Goal: Information Seeking & Learning: Learn about a topic

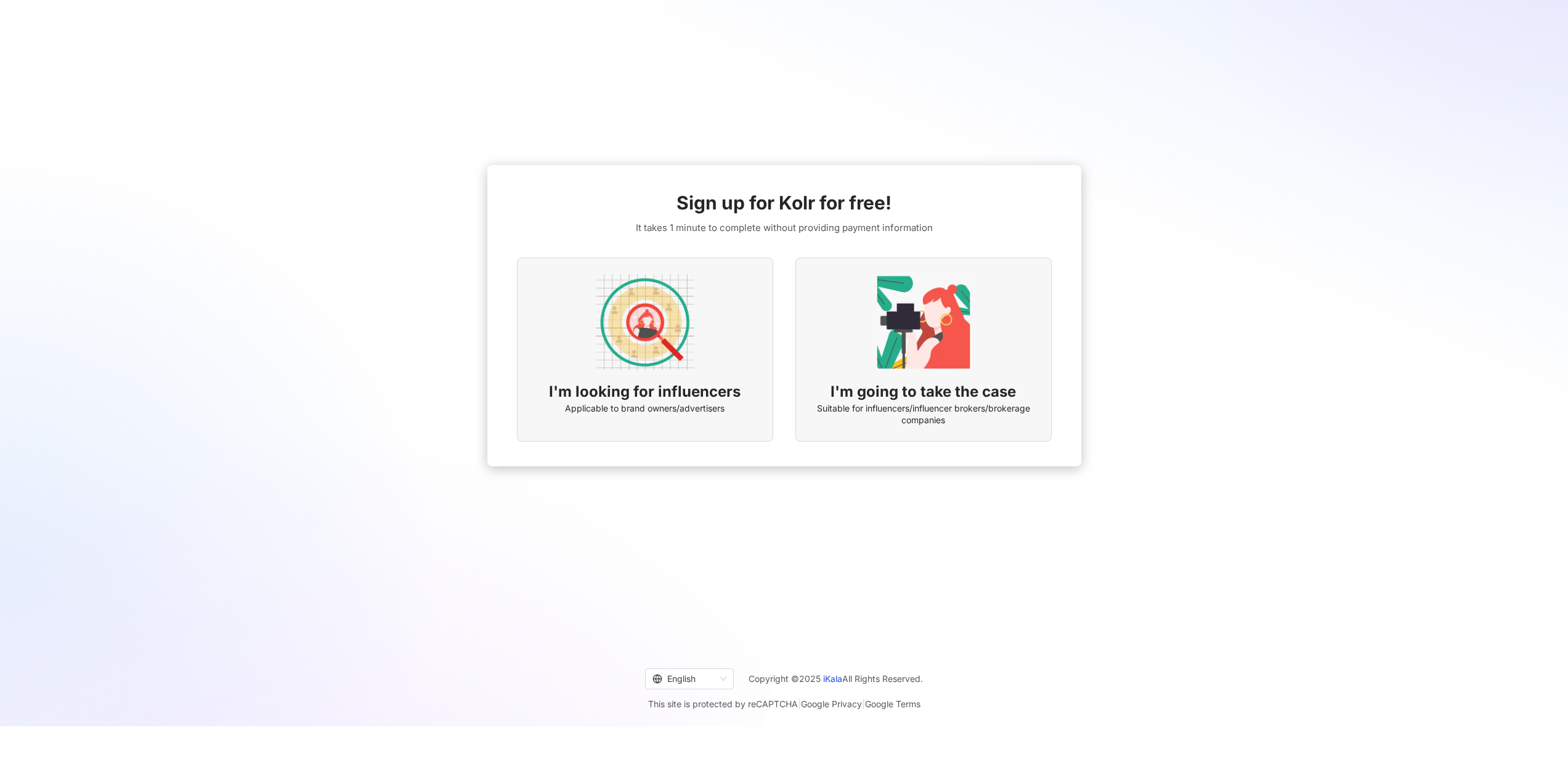
click at [687, 363] on img at bounding box center [645, 323] width 99 height 99
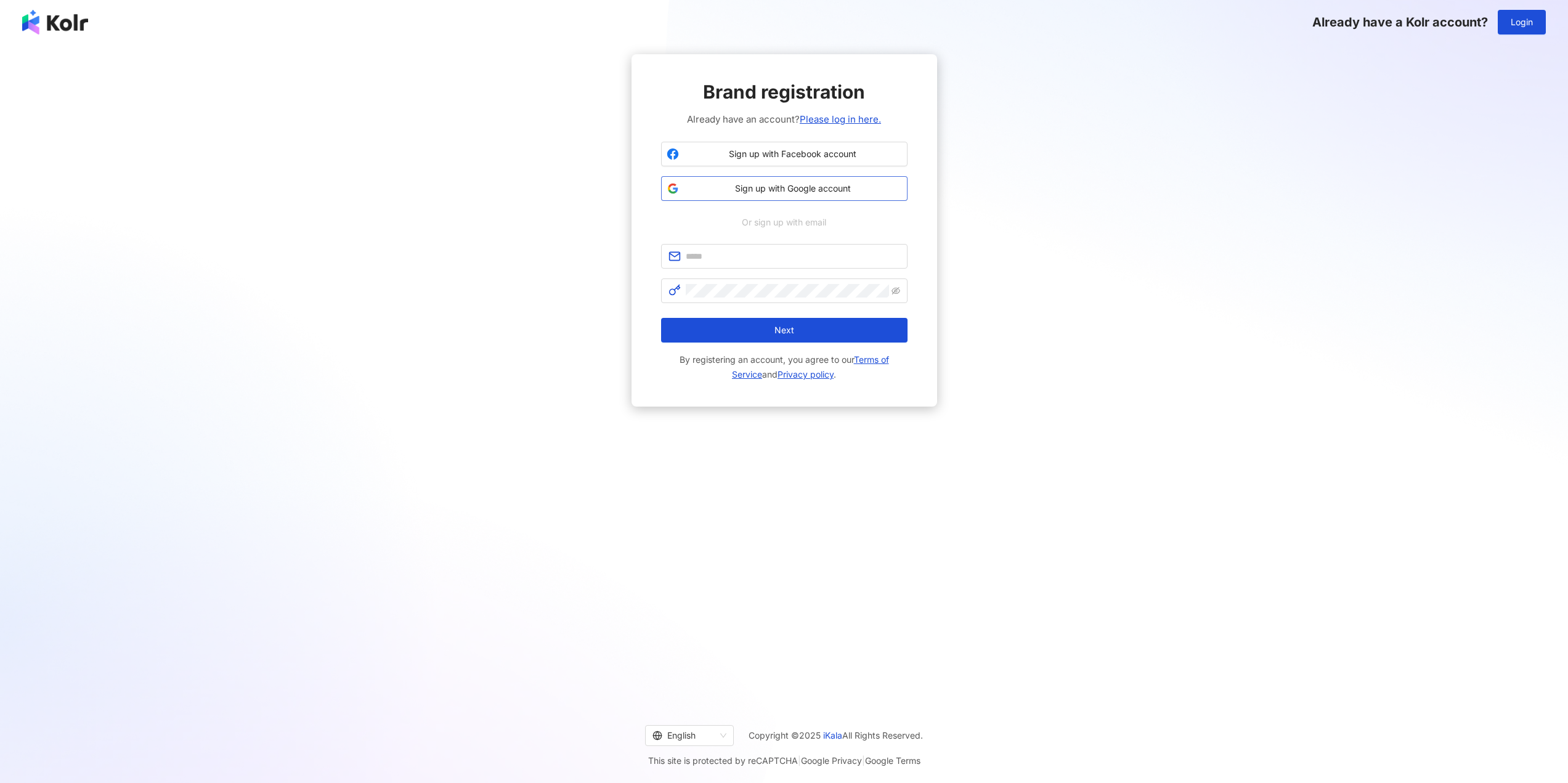
click at [817, 192] on span "Sign up with Google account" at bounding box center [793, 188] width 218 height 12
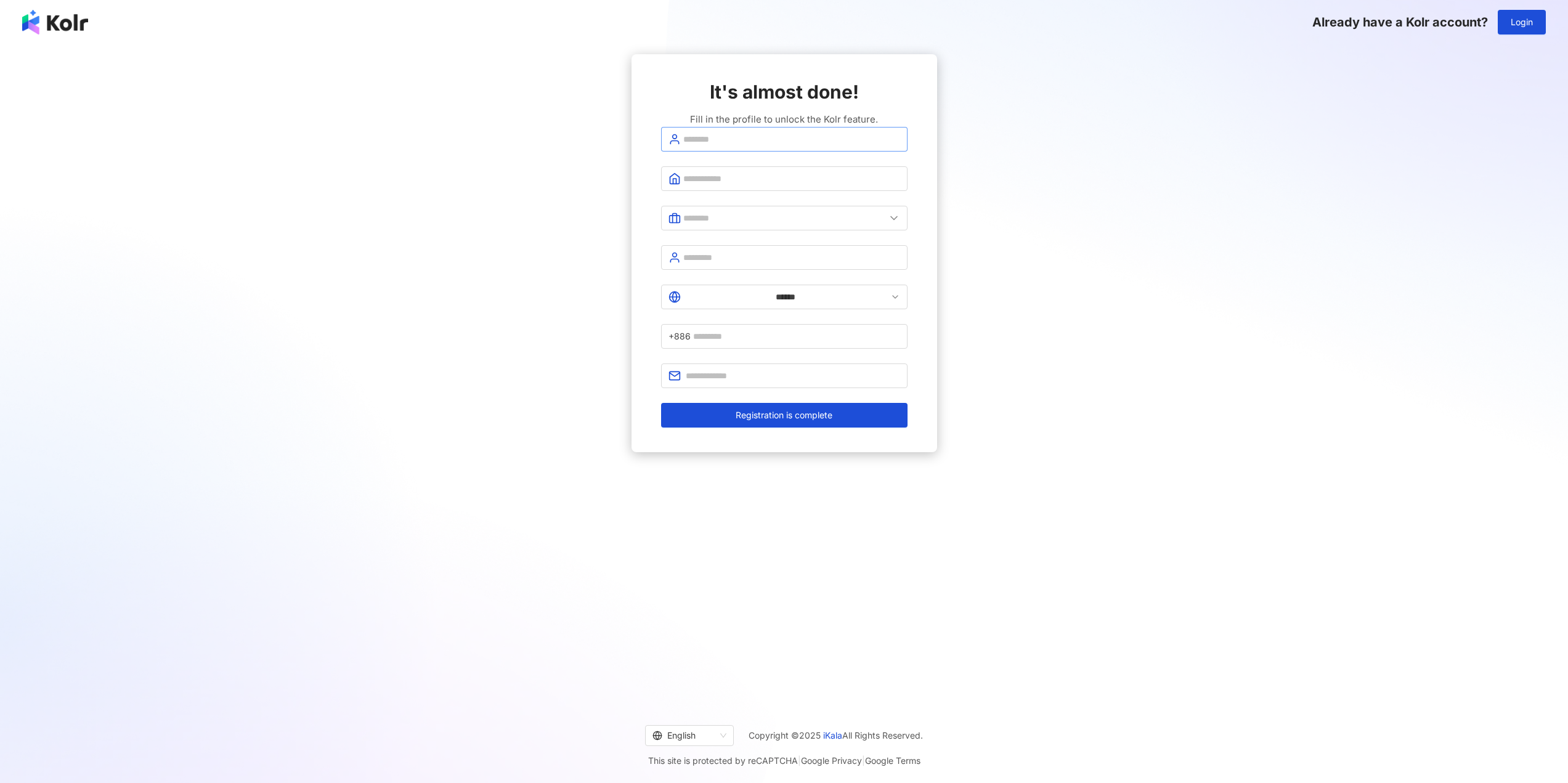
click at [724, 152] on span at bounding box center [784, 139] width 247 height 25
type input "*******"
click at [719, 186] on input "text" at bounding box center [792, 178] width 217 height 13
type input "********"
click at [712, 231] on span at bounding box center [784, 218] width 247 height 25
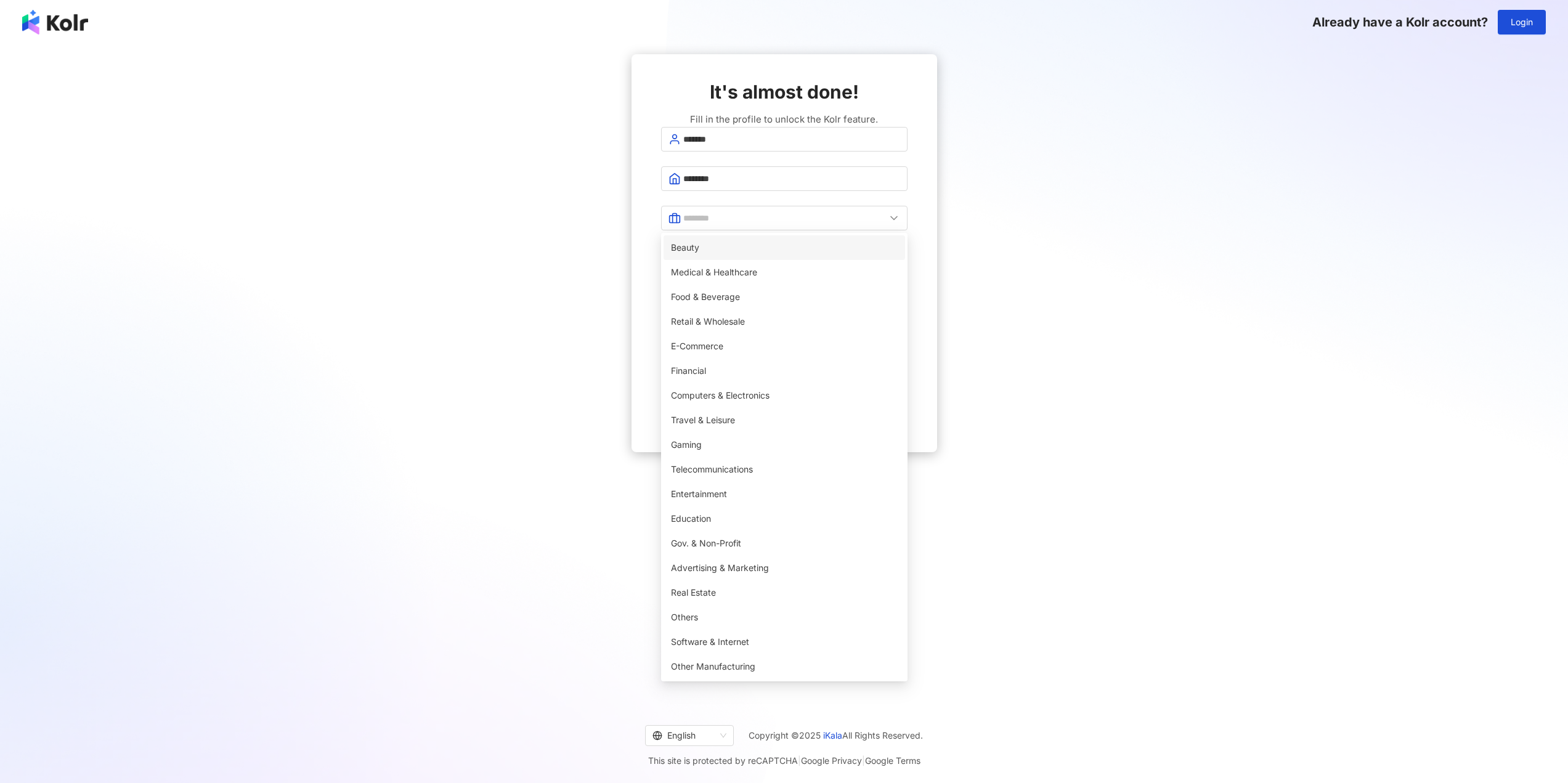
click at [710, 254] on span "Beauty" at bounding box center [784, 247] width 227 height 13
type input "******"
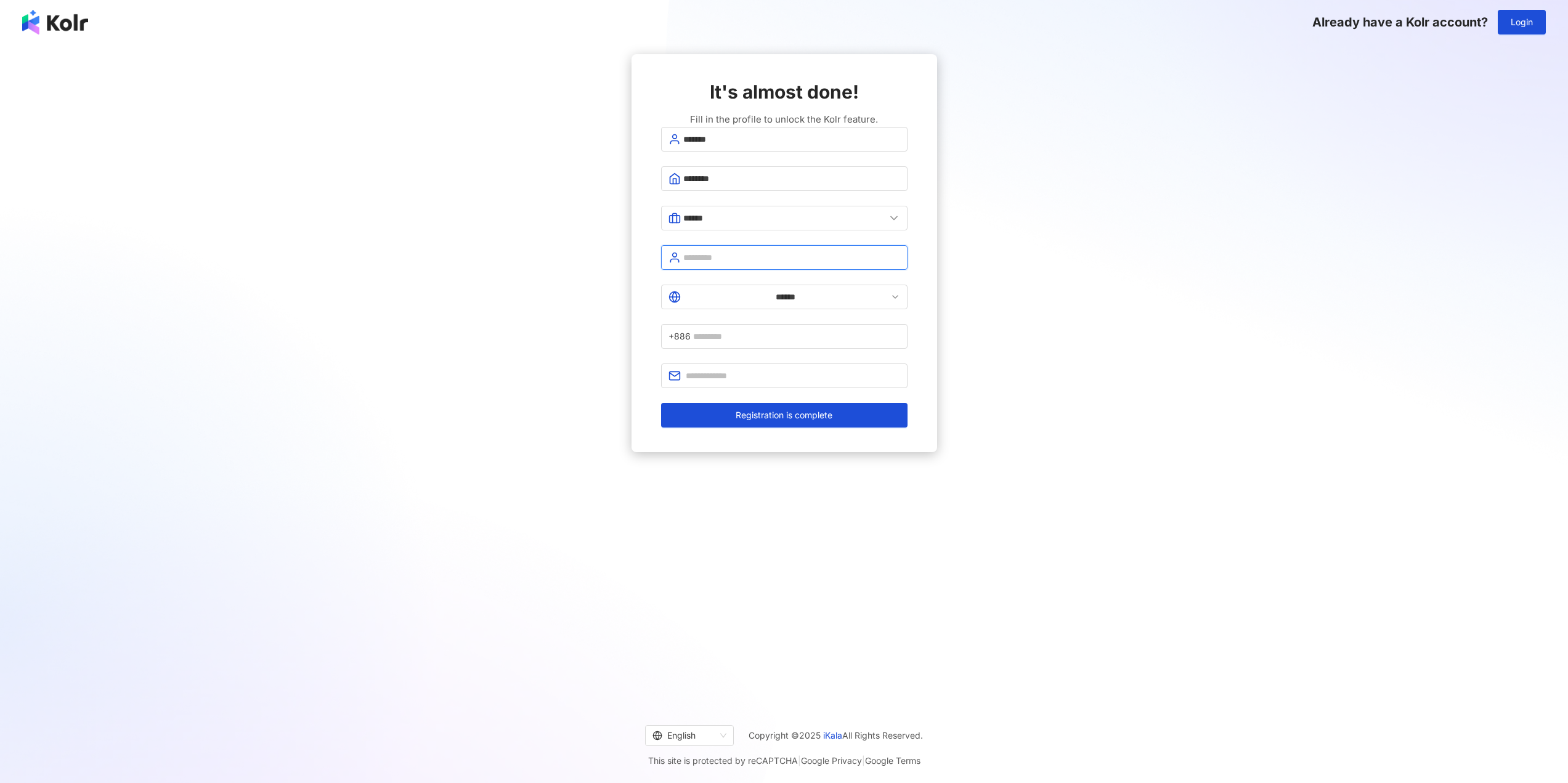
click at [709, 263] on input "text" at bounding box center [792, 257] width 217 height 13
type input "***"
click at [708, 295] on input "******" at bounding box center [785, 297] width 205 height 13
click at [859, 403] on div "China" at bounding box center [870, 396] width 23 height 13
type input "*****"
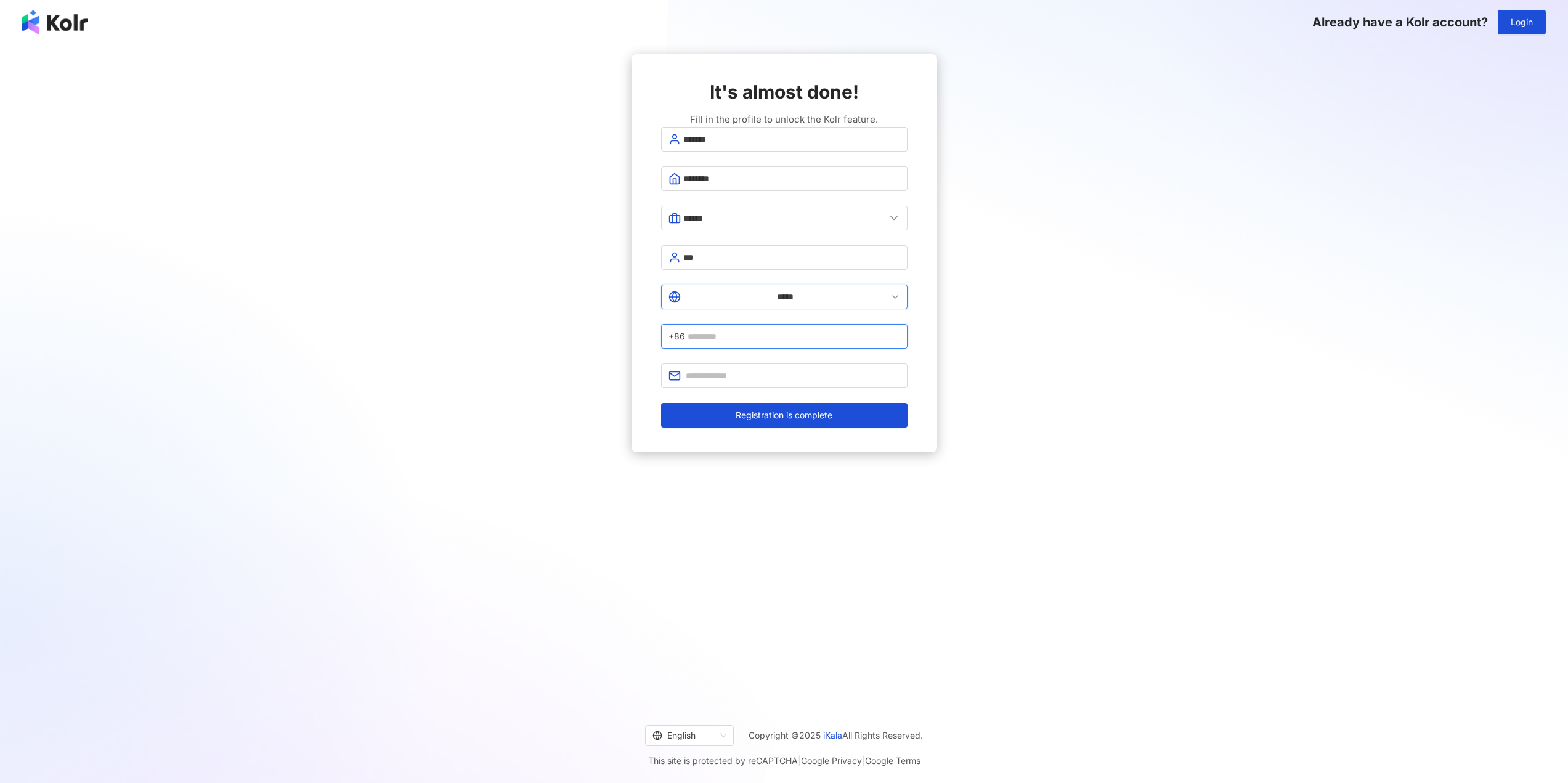
click at [778, 330] on input "text" at bounding box center [794, 336] width 212 height 13
type input "**********"
click at [764, 344] on form "**********" at bounding box center [784, 277] width 247 height 301
click at [755, 369] on input "text" at bounding box center [793, 375] width 214 height 13
type input "**********"
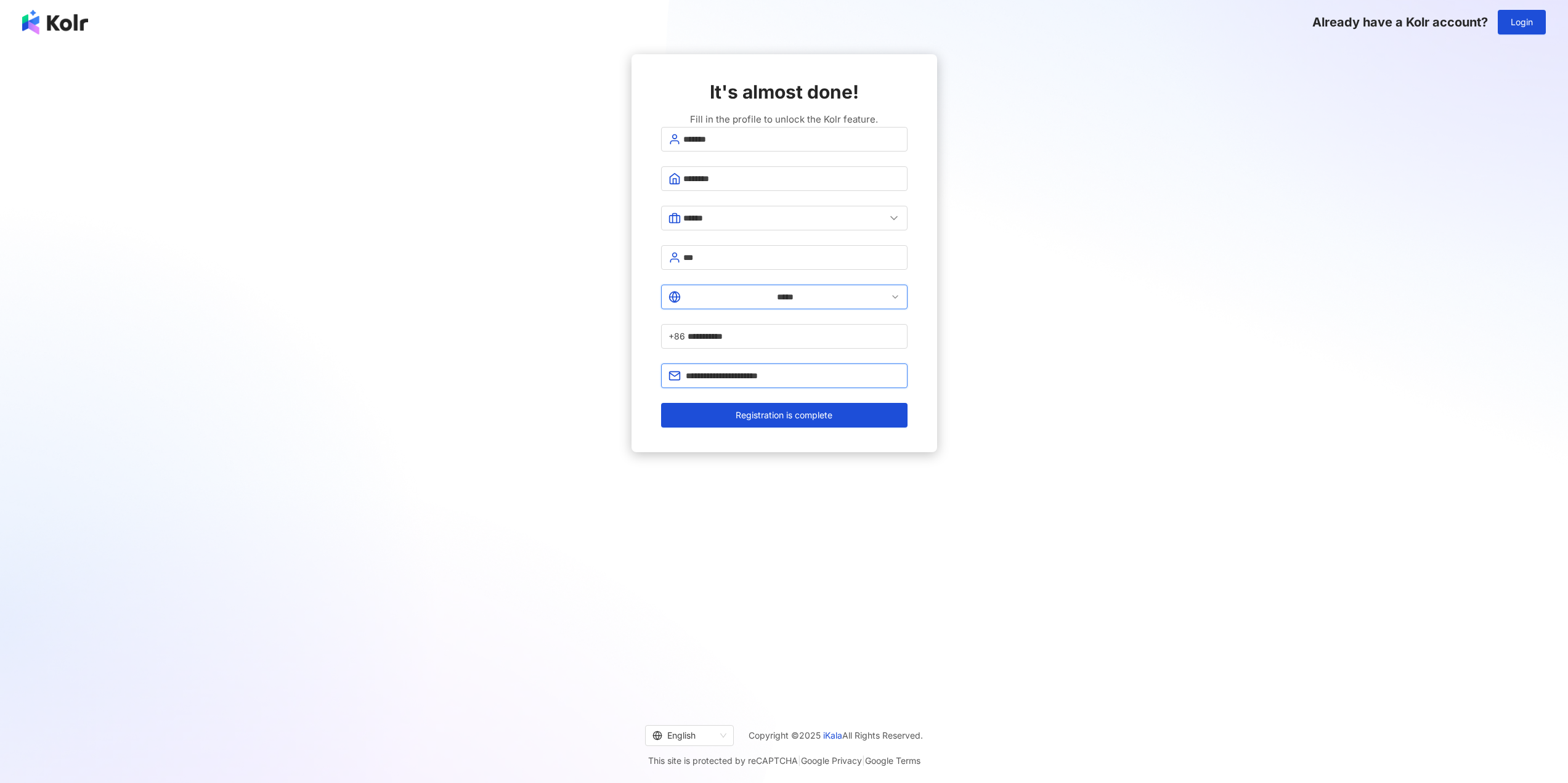
click at [894, 369] on input "**********" at bounding box center [793, 375] width 214 height 13
click at [846, 403] on button "Registration is complete" at bounding box center [784, 415] width 247 height 25
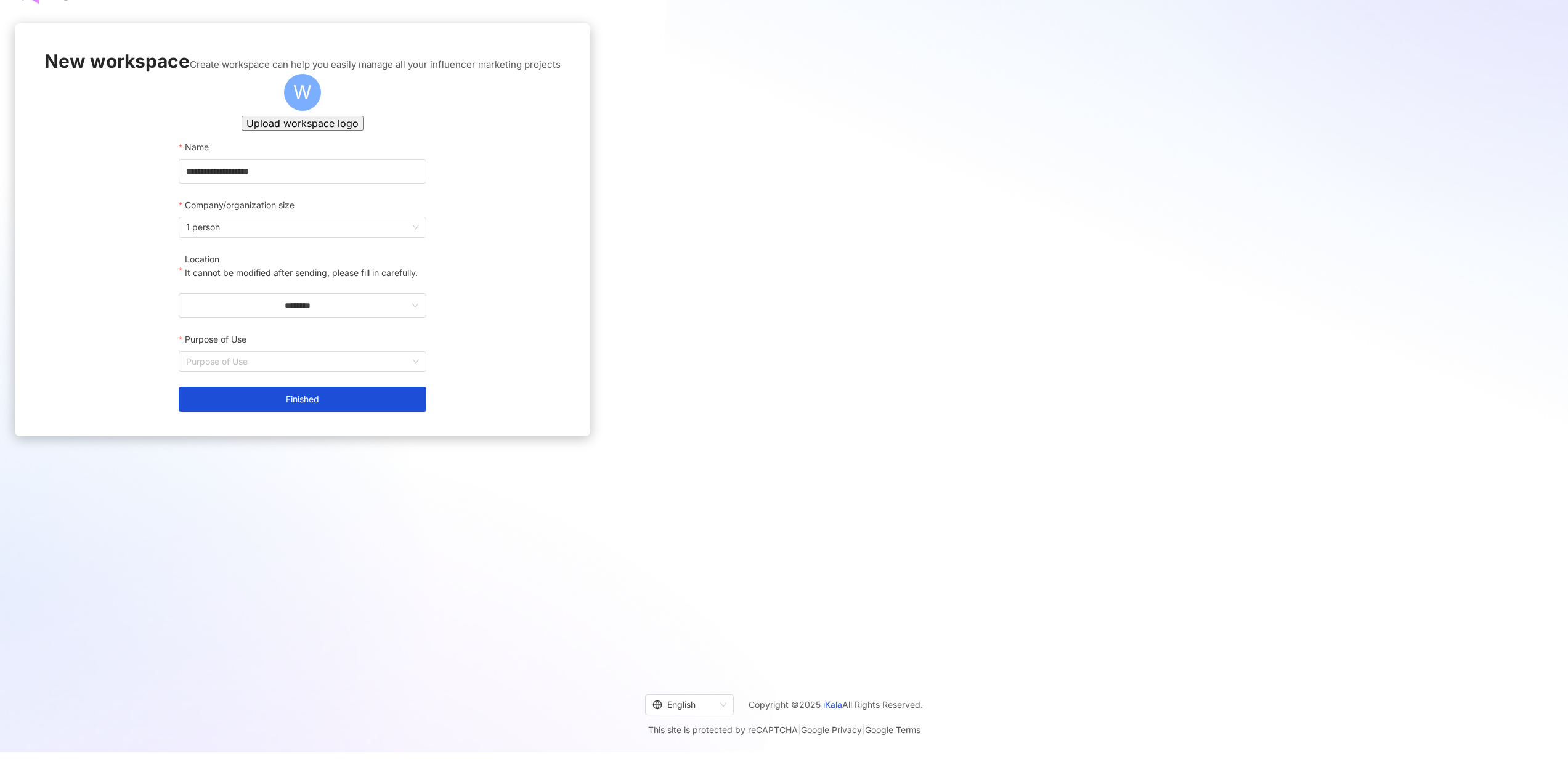
scroll to position [56, 0]
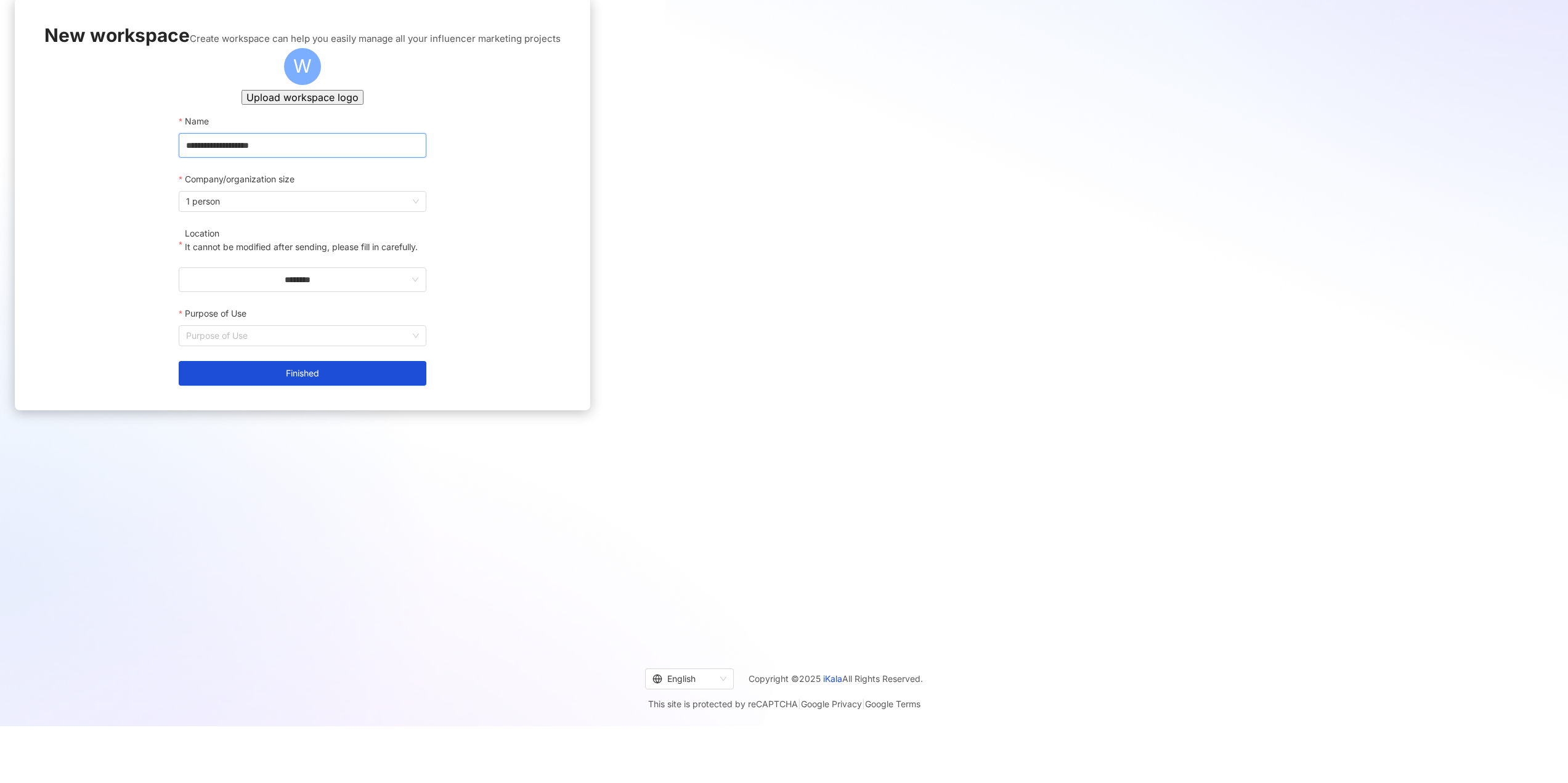
click at [426, 158] on input "**********" at bounding box center [302, 145] width 247 height 25
click at [408, 287] on input "********" at bounding box center [297, 280] width 222 height 13
click at [429, 385] on div "China" at bounding box center [418, 379] width 23 height 13
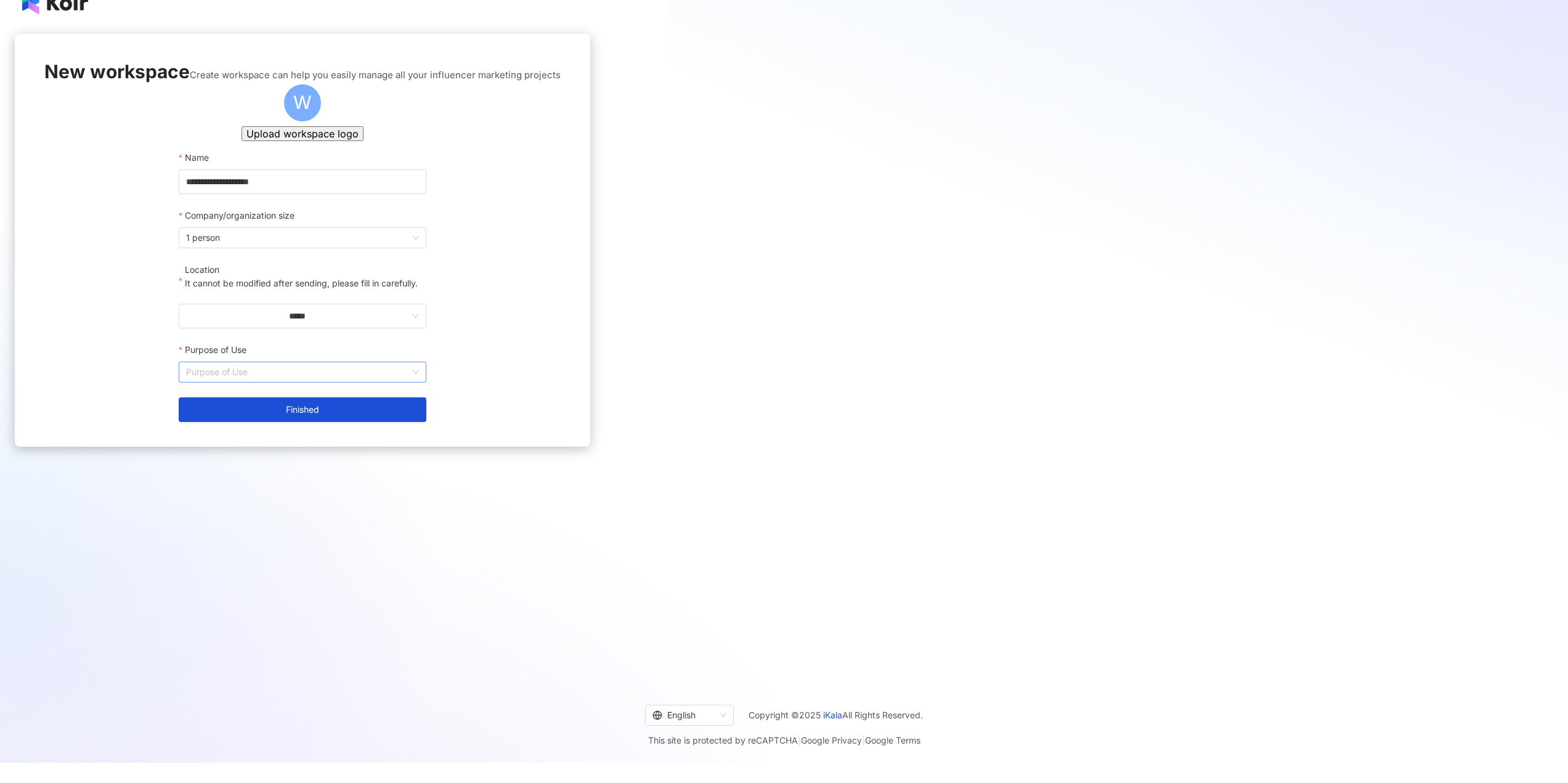
scroll to position [0, 0]
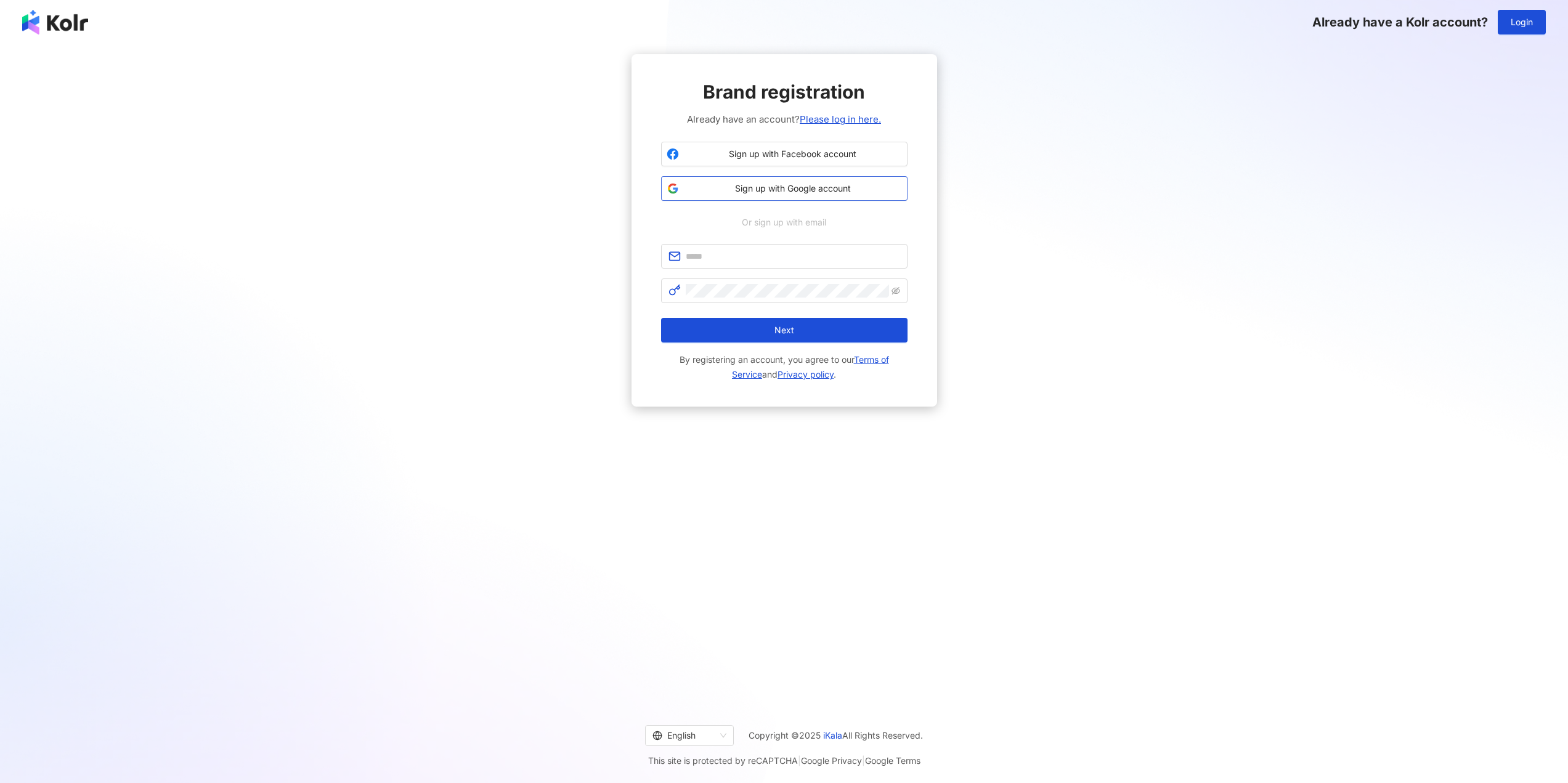
click at [738, 186] on span "Sign up with Google account" at bounding box center [793, 188] width 218 height 12
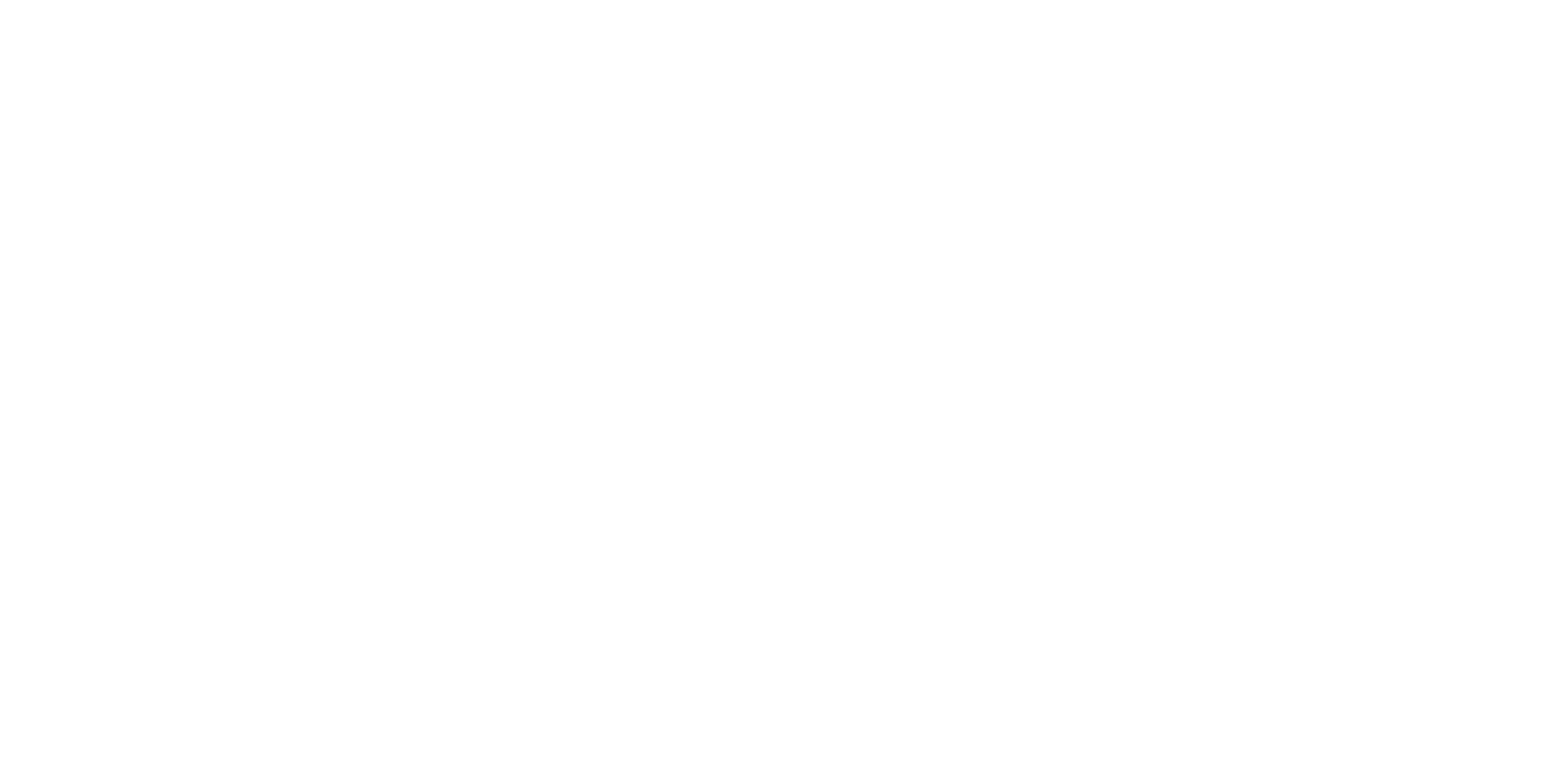
scroll to position [56, 0]
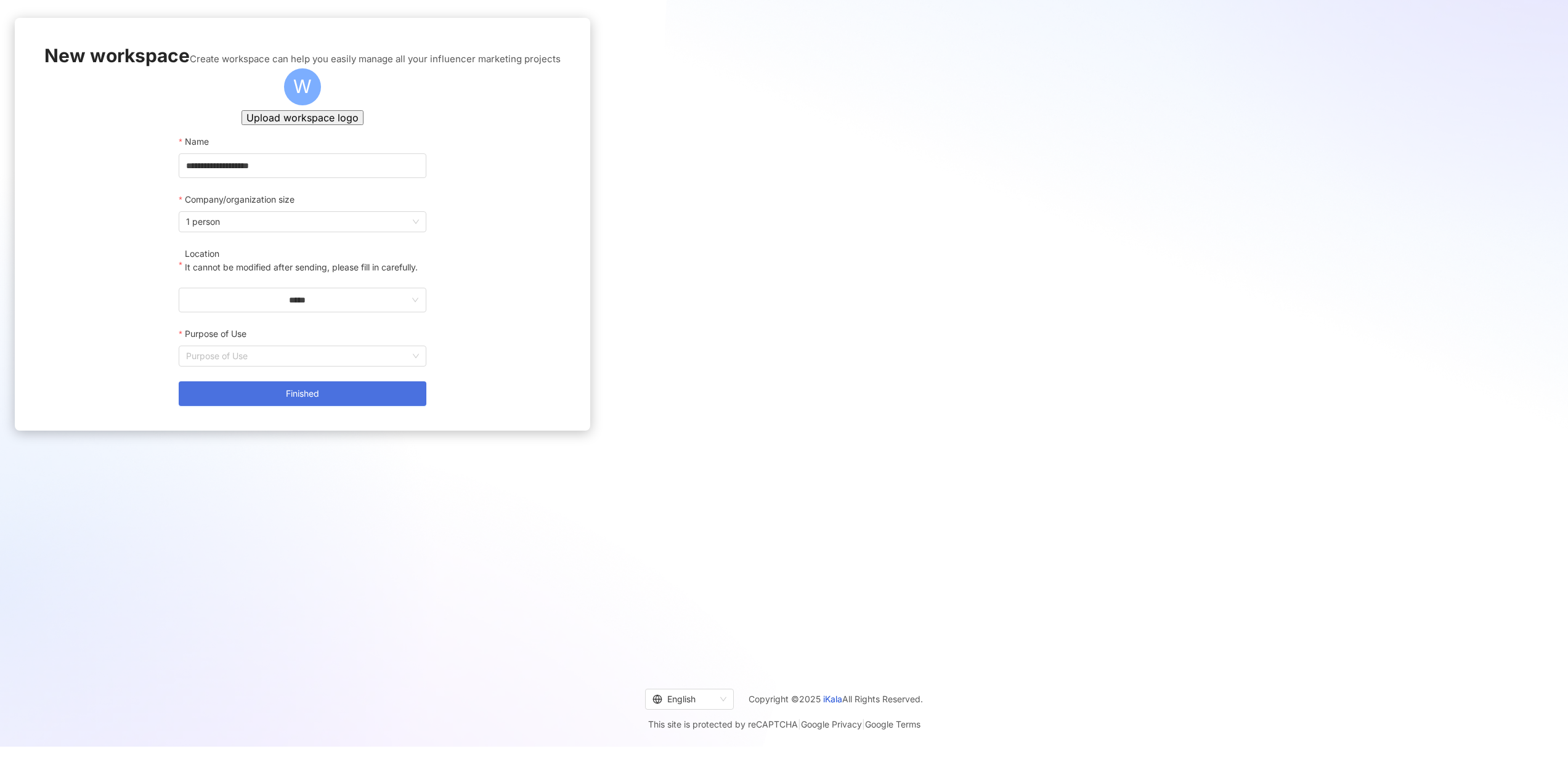
scroll to position [56, 0]
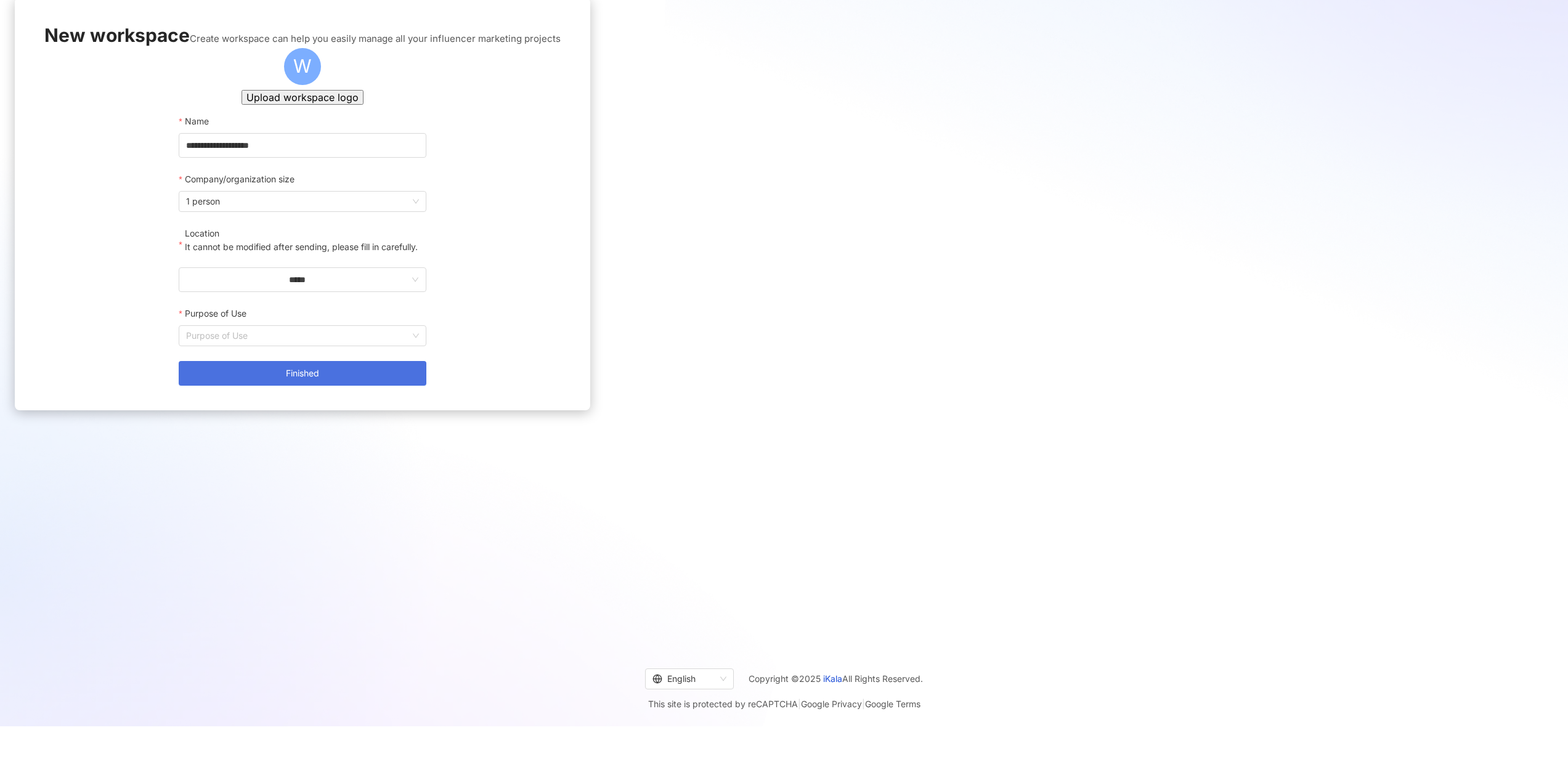
click at [319, 379] on span "Finished" at bounding box center [302, 373] width 33 height 10
click at [418, 346] on input "Purpose of Use" at bounding box center [302, 335] width 232 height 20
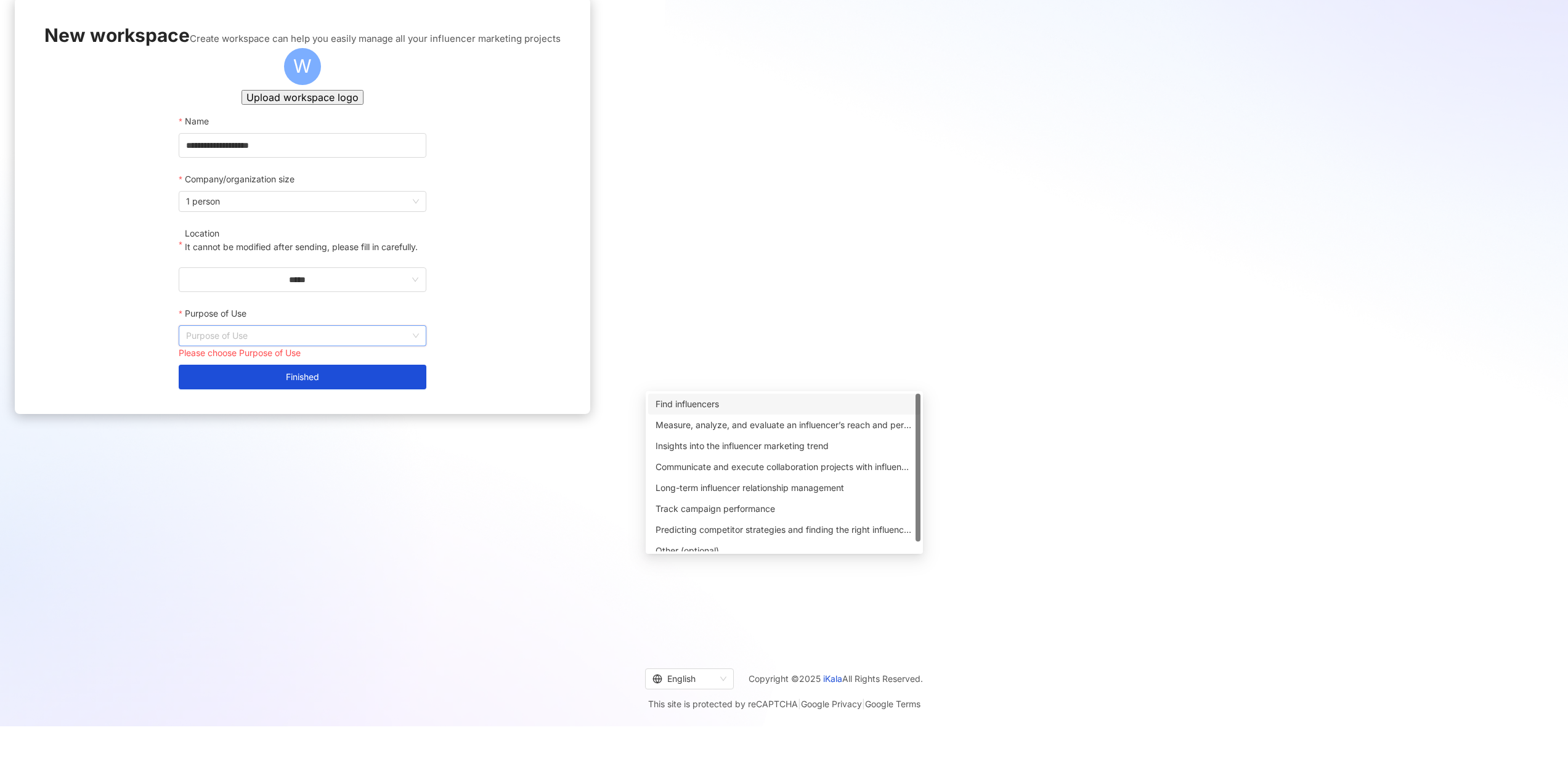
click at [741, 401] on div "Find influencers" at bounding box center [784, 404] width 257 height 13
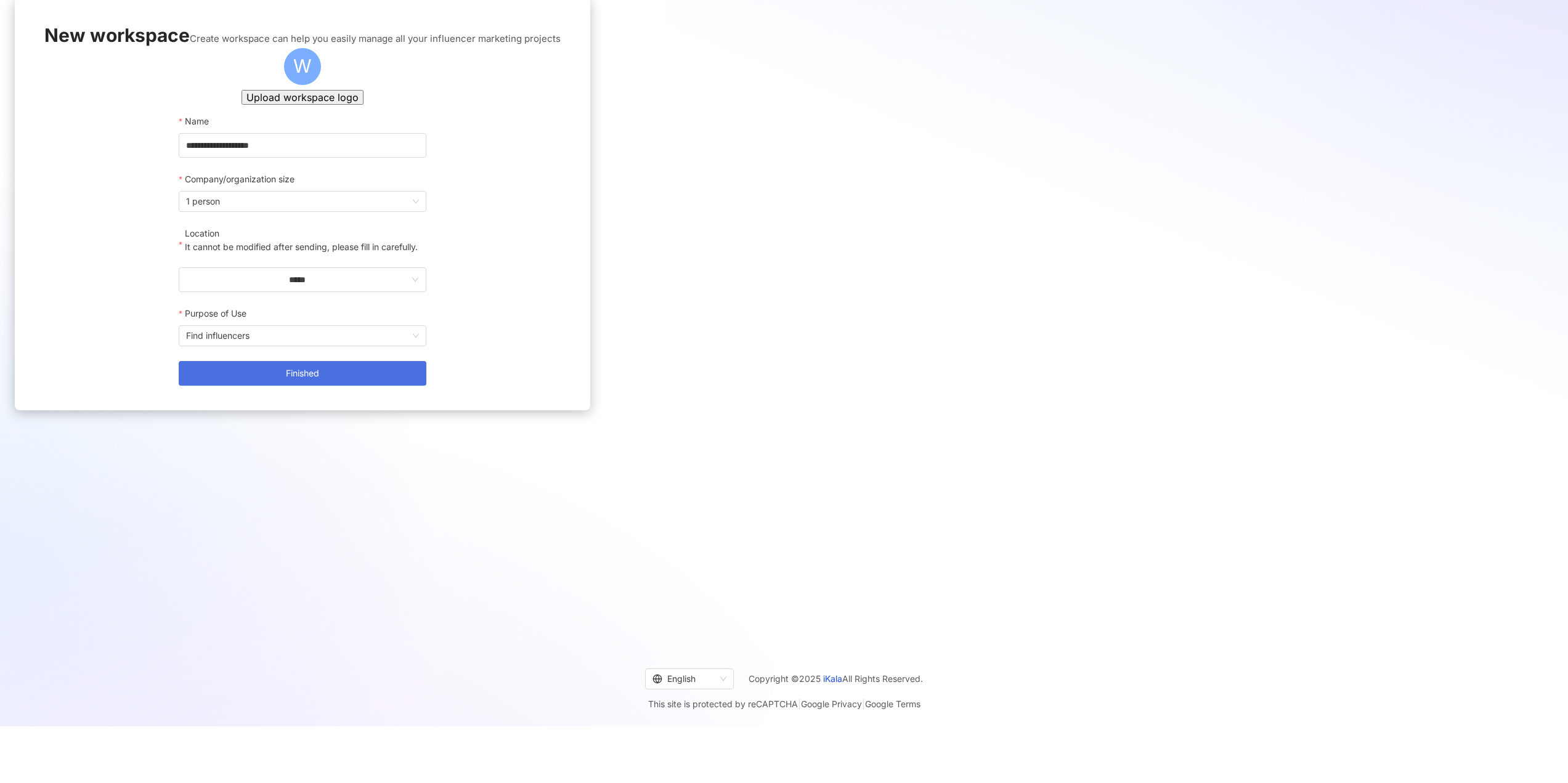
click at [426, 385] on button "Finished" at bounding box center [302, 373] width 247 height 25
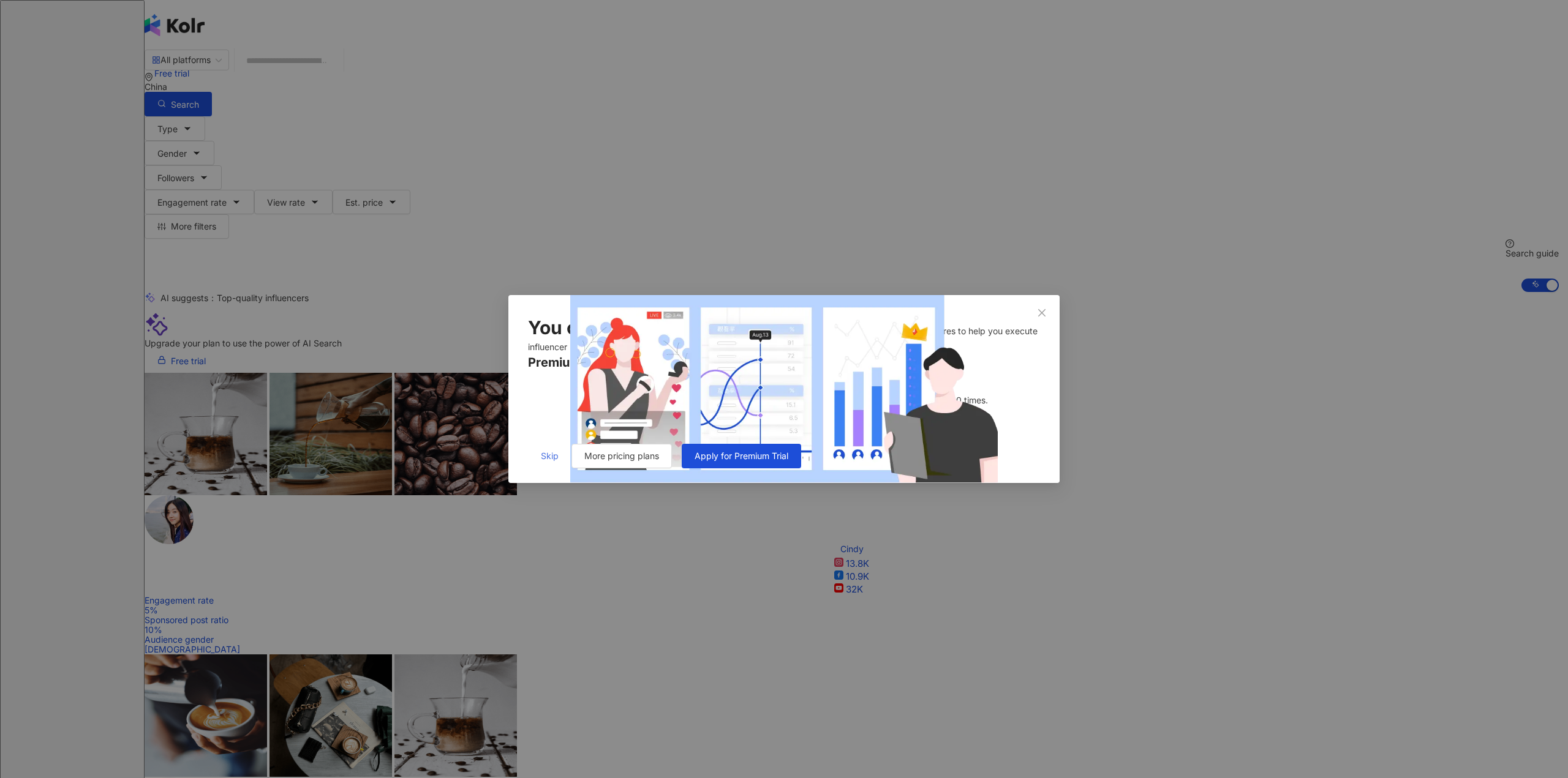
click at [546, 461] on span "Skip" at bounding box center [550, 456] width 18 height 10
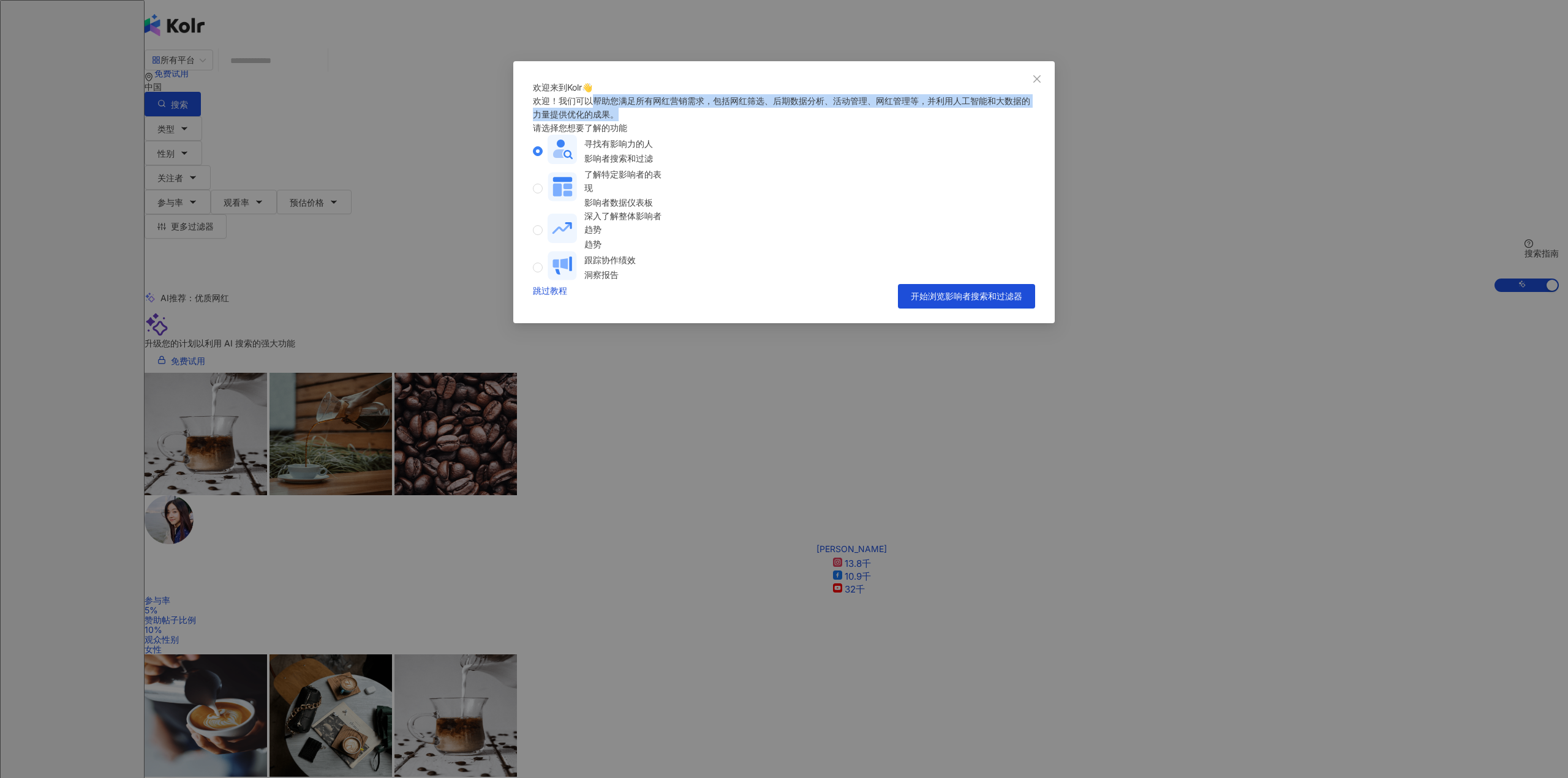
drag, startPoint x: 601, startPoint y: 136, endPoint x: 749, endPoint y: 152, distance: 148.9
click at [749, 121] on div "欢迎！我们可以帮助您满足所有网红营销需求，包括网红筛选、后期数据分析、活动管理、网红管理等，并利用人工智能和大数据的力量提供优化的成果。" at bounding box center [784, 108] width 502 height 27
click at [807, 121] on div "欢迎！我们可以帮助您满足所有网红营销需求，包括网红筛选、后期数据分析、活动管理、网红管理等，并利用人工智能和大数据的力量提供优化的成果。" at bounding box center [784, 108] width 502 height 27
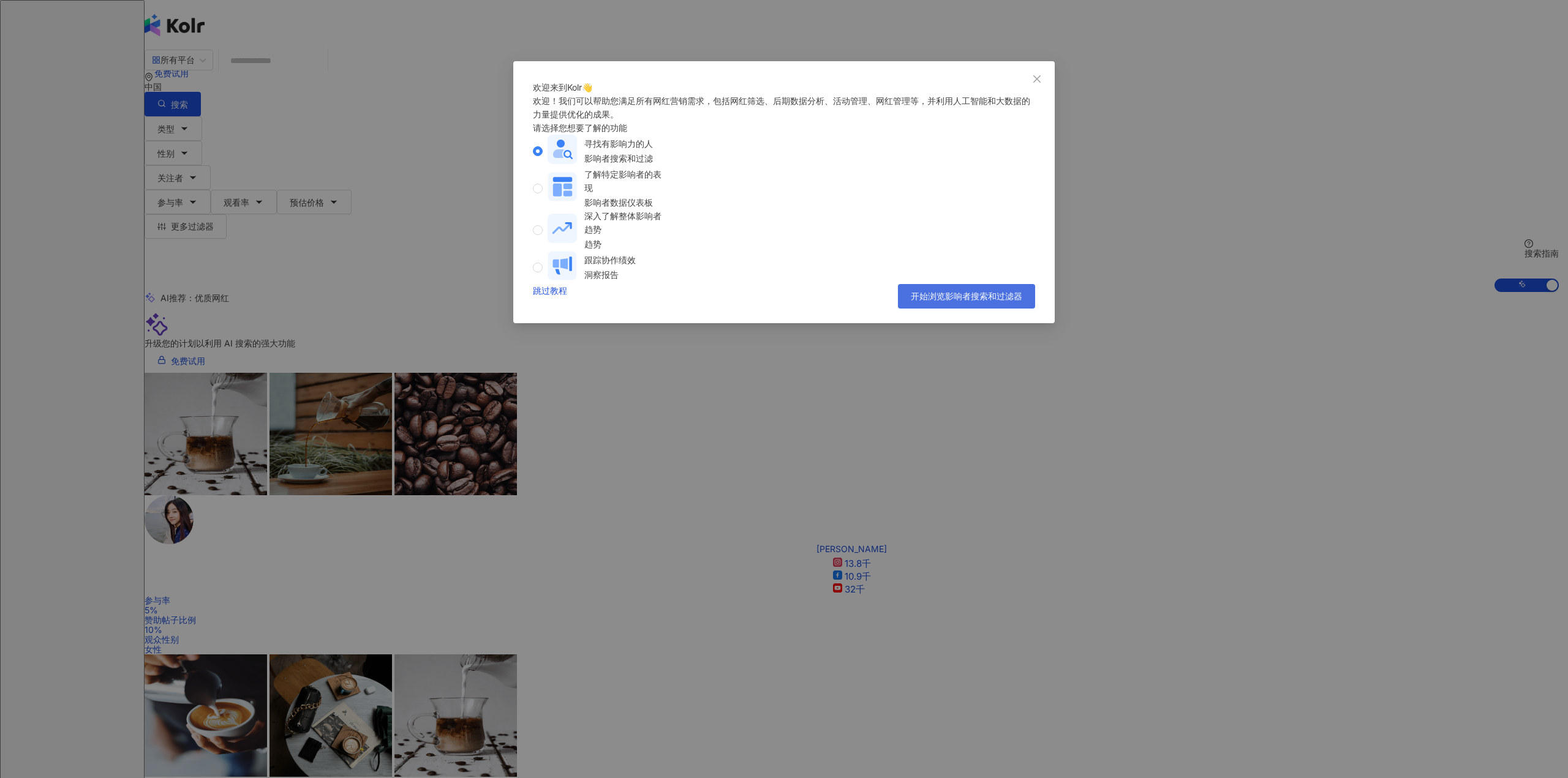
click at [916, 309] on button "开始浏览影响者搜索和过滤器" at bounding box center [967, 296] width 137 height 25
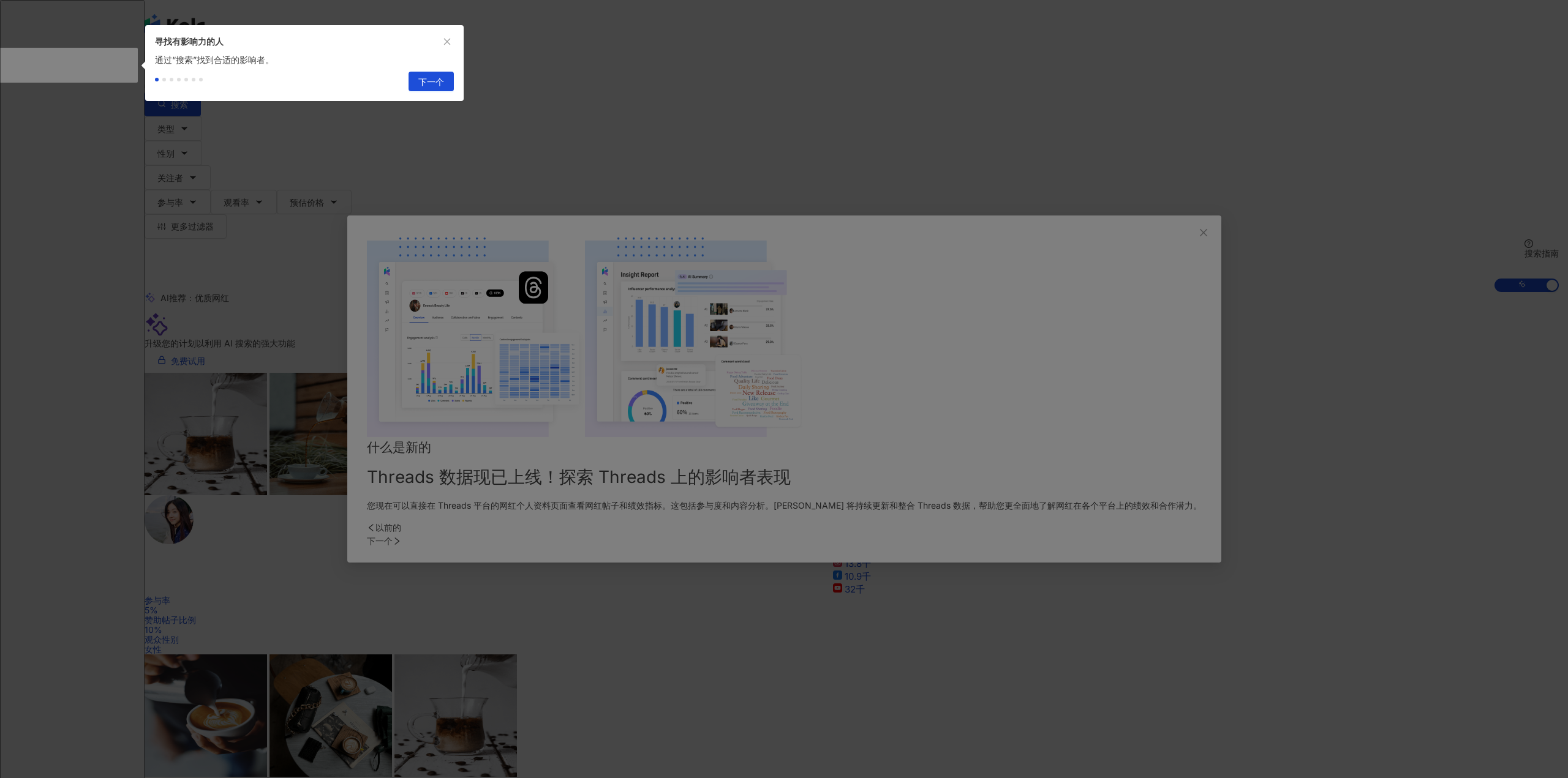
click at [434, 87] on font "下一个" at bounding box center [431, 81] width 26 height 11
type input "**********"
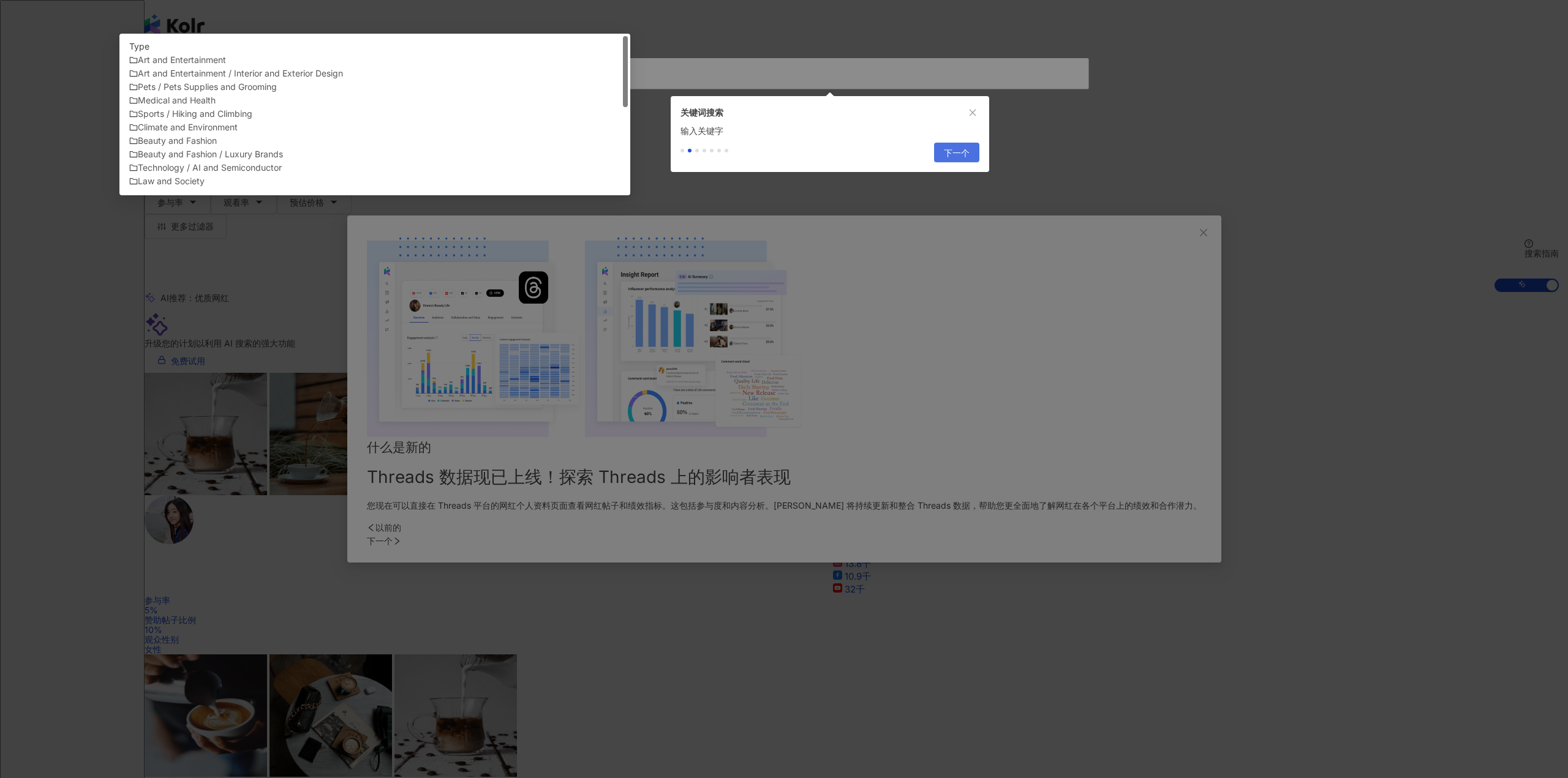
click at [964, 158] on font "下一个" at bounding box center [957, 152] width 26 height 11
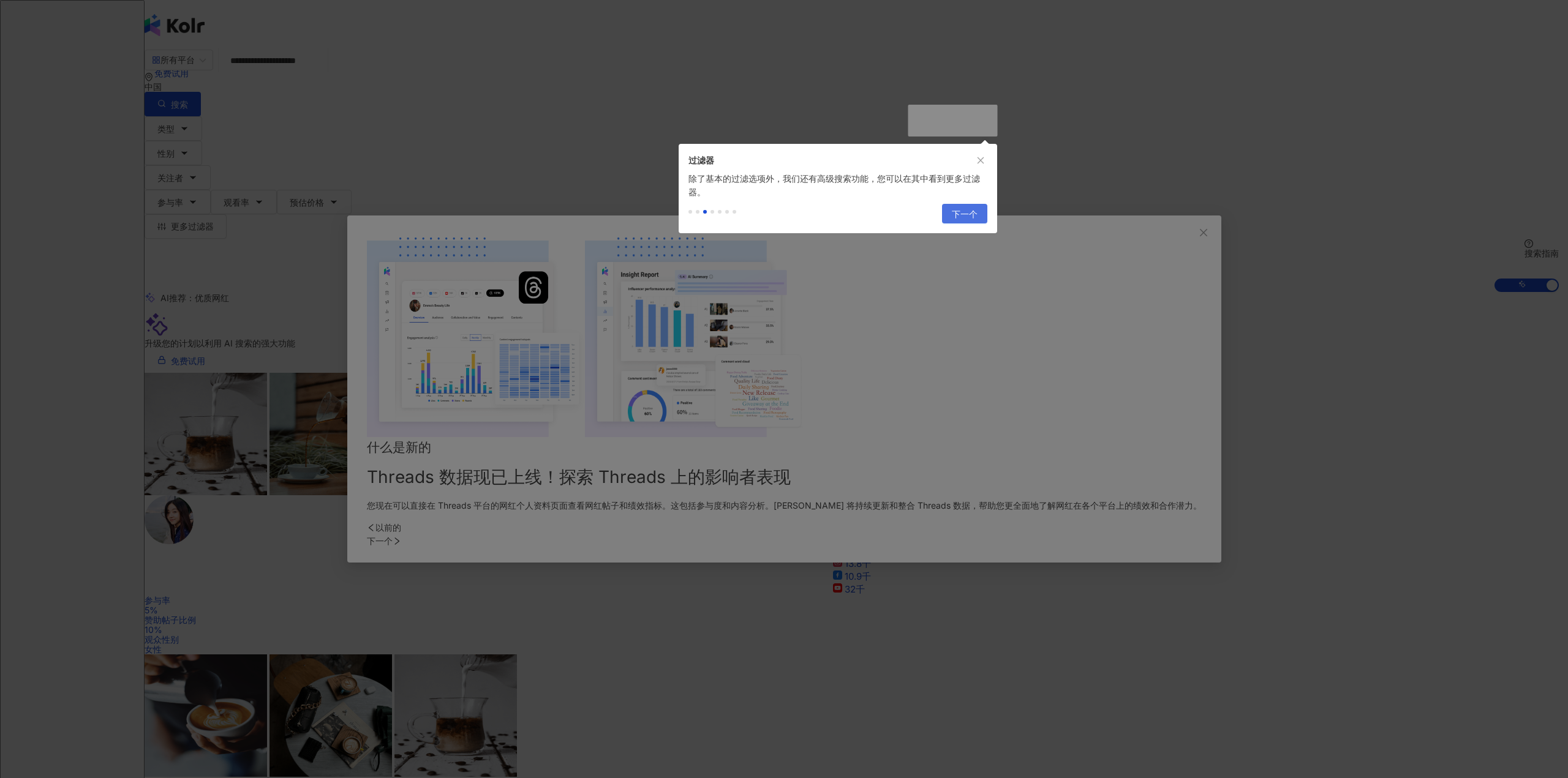
click at [962, 217] on font "下一个" at bounding box center [964, 214] width 26 height 11
click at [804, 445] on body "**********" at bounding box center [780, 389] width 1559 height 778
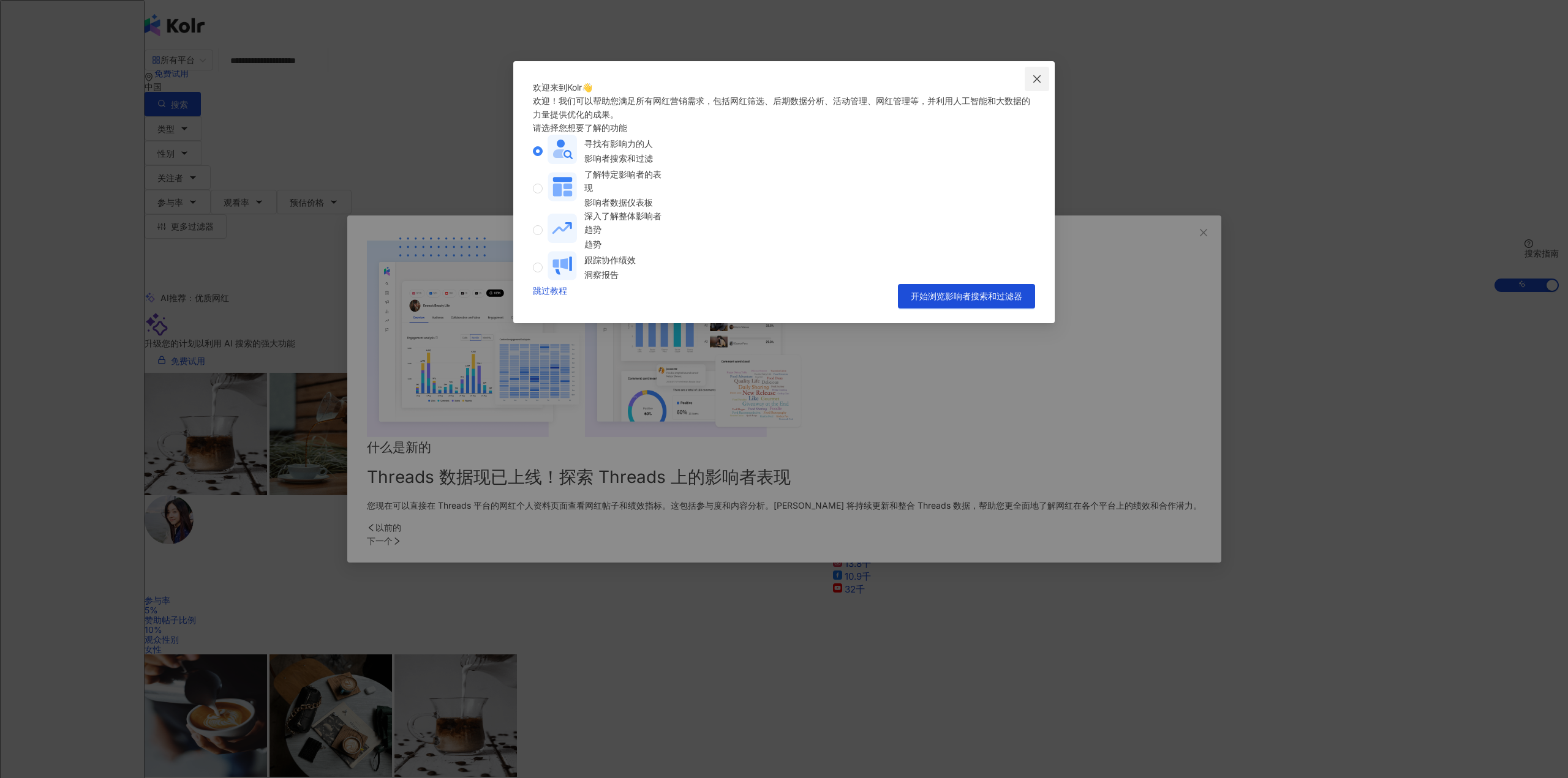
click at [1035, 77] on icon "关闭" at bounding box center [1037, 79] width 10 height 10
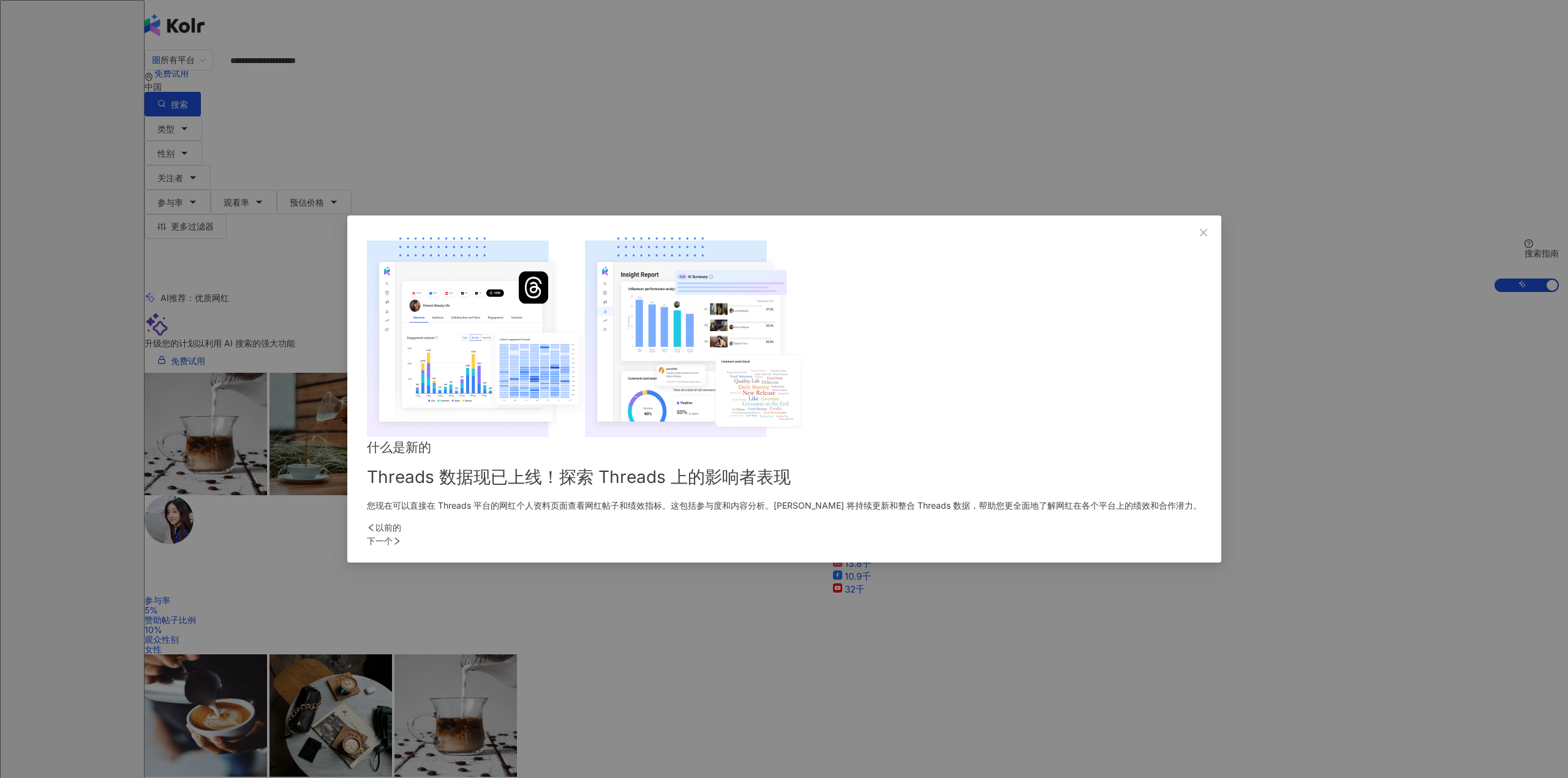
click at [393, 535] on font "下一个" at bounding box center [379, 541] width 26 height 11
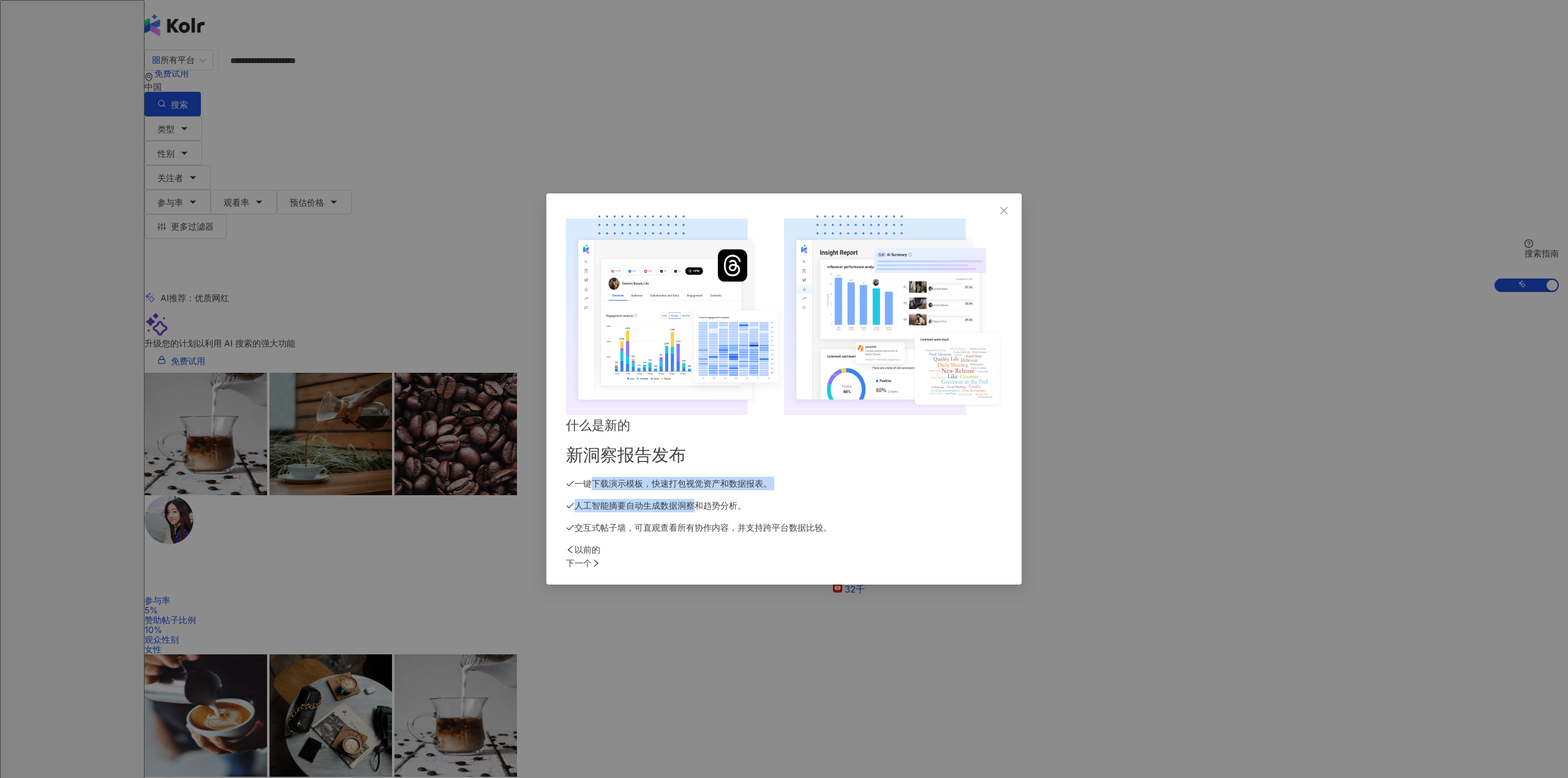
drag, startPoint x: 822, startPoint y: 353, endPoint x: 931, endPoint y: 387, distance: 114.2
click at [931, 415] on div "什么是新的 新洞察报告发布 一键下载演示模板，快速打包视觉资产和数据报表。 人工智能摘要自动生成数据洞察和趋势分析。 交互式帖子墙，可直观查看所有协作内容，并…" at bounding box center [784, 475] width 436 height 120
copy div "下载演示模板，快速打包视觉资产和数据报表。 人工智能摘要自动生成数据洞察"
click at [839, 415] on div "什么是新的 新洞察报告发布 一键下载演示模板，快速打包视觉资产和数据报表。 人工智能摘要自动生成数据洞察和趋势分析。 交互式帖子墙，可直观查看所有协作内容，并…" at bounding box center [784, 475] width 436 height 120
drag, startPoint x: 789, startPoint y: 308, endPoint x: 869, endPoint y: 381, distance: 108.3
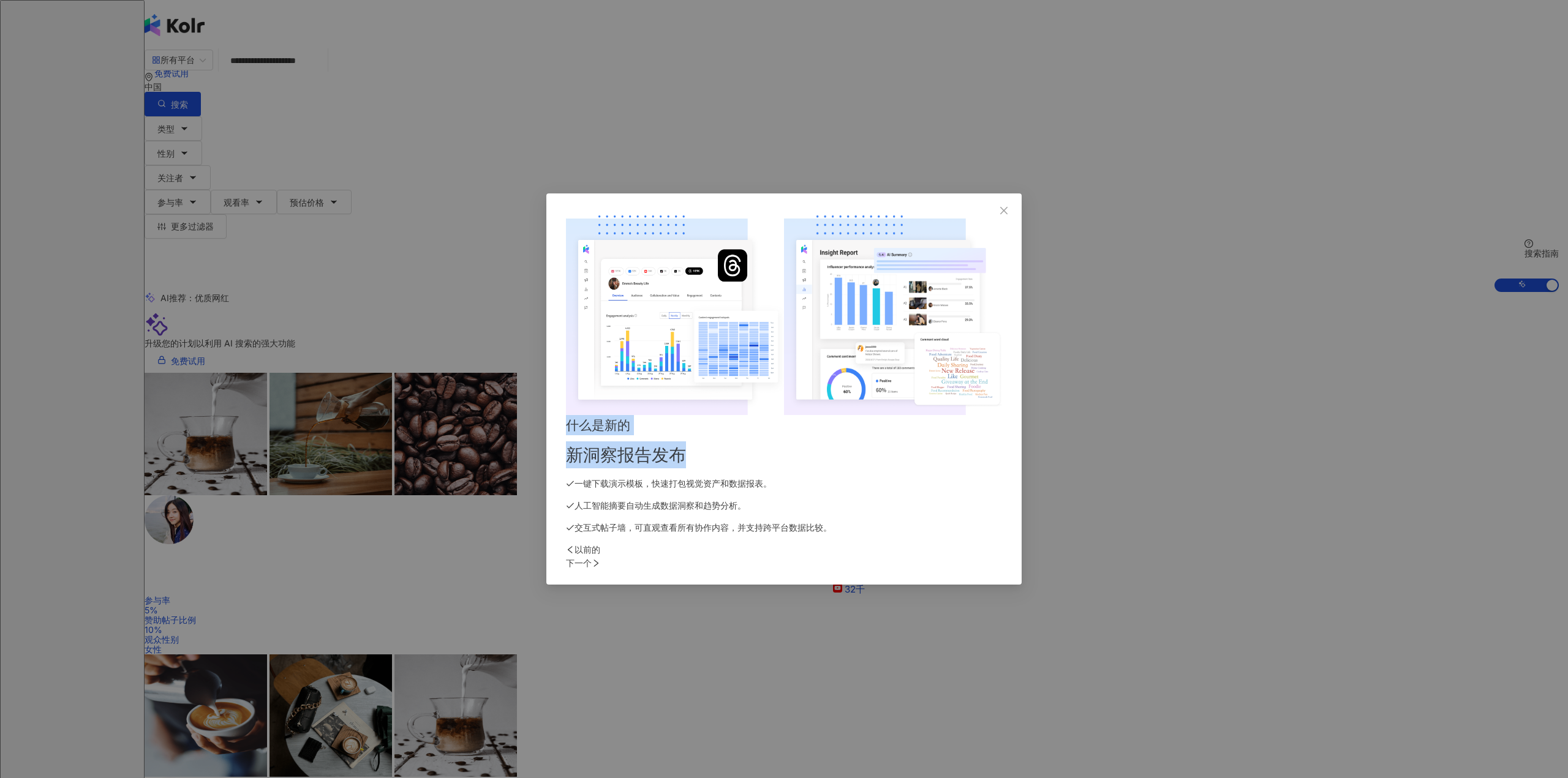
click at [888, 415] on div "什么是新的 新洞察报告发布 一键下载演示模板，快速打包视觉资产和数据报表。 人工智能摘要自动生成数据洞察和趋势分析。 交互式帖子墙，可直观查看所有协作内容，并…" at bounding box center [784, 475] width 436 height 120
copy div "什么是新的 新洞察报告发布"
click at [848, 415] on div "什么是新的 新洞察报告发布 一键下载演示模板，快速打包视觉资产和数据报表。 人工智能摘要自动生成数据洞察和趋势分析。 交互式帖子墙，可直观查看所有协作内容，并…" at bounding box center [784, 475] width 436 height 120
drag, startPoint x: 781, startPoint y: 314, endPoint x: 960, endPoint y: 428, distance: 212.2
click at [960, 426] on div "什么是新的 新洞察报告发布 一键下载演示模板，快速打包视觉资产和数据报表。 人工智能摘要自动生成数据洞察和趋势分析。 交互式帖子墙，可直观查看所有协作内容，并…" at bounding box center [784, 374] width 436 height 322
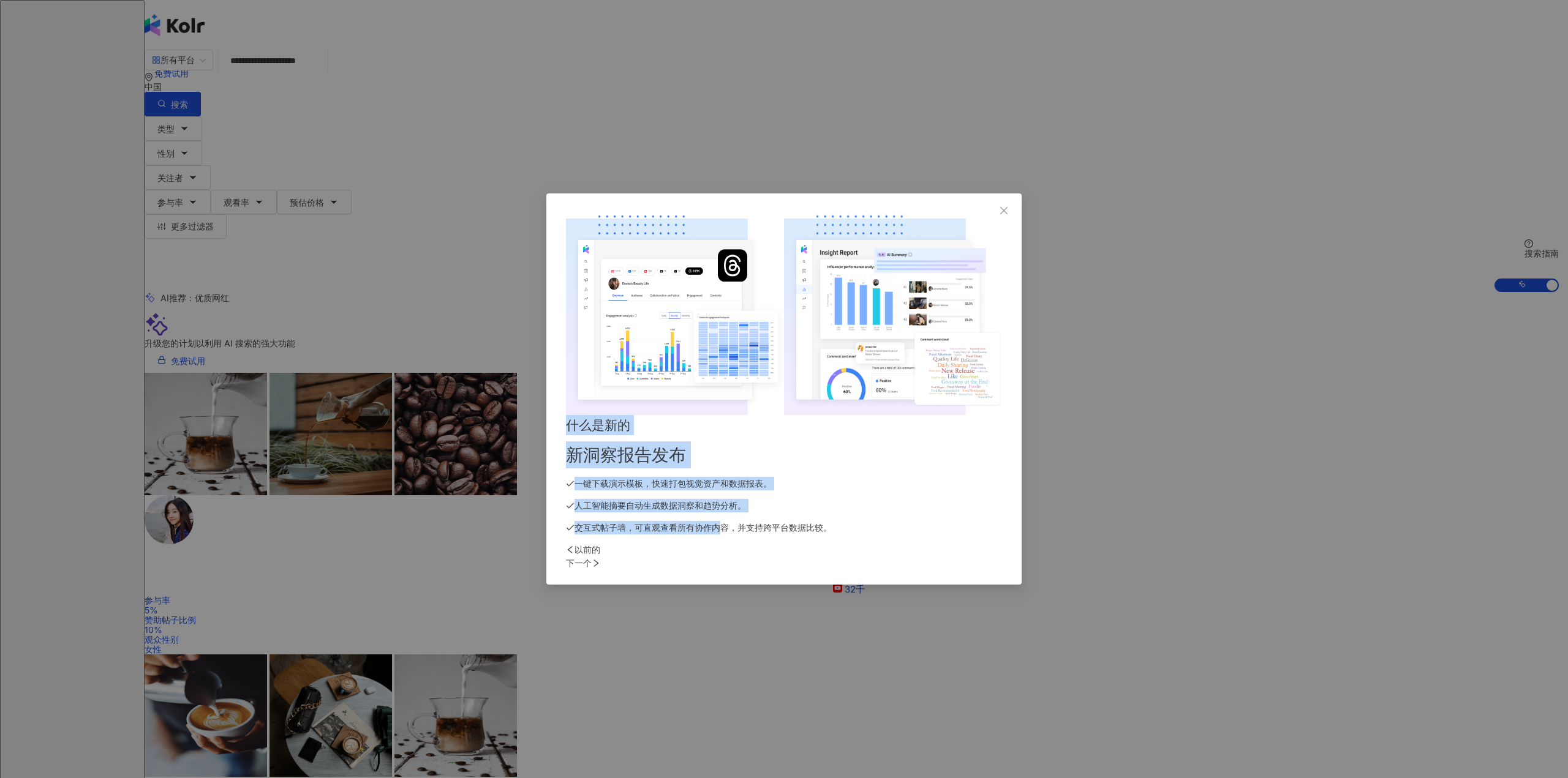
copy div "什么是新的 新洞察报告发布 一键下载演示模板，快速打包视觉资产和数据报表。 人工智能摘要自动生成数据洞察和趋势分析。 交互式帖子墙，可直观查看所有协作内"
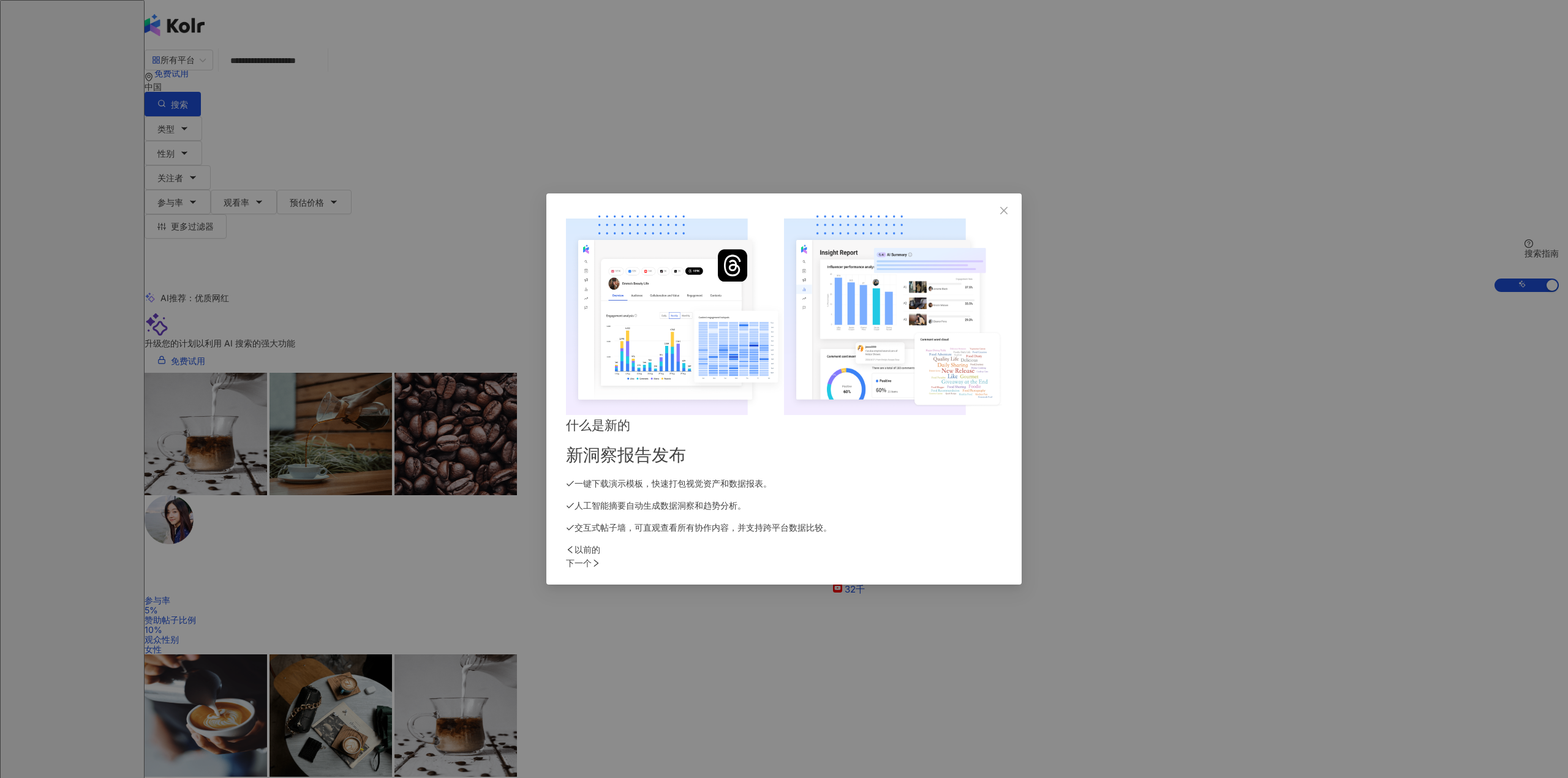
click at [885, 459] on div "什么是新的 新洞察报告发布 一键下载演示模板，快速打包视觉资产和数据报表。 人工智能摘要自动生成数据洞察和趋势分析。 交互式帖子墙，可直观查看所有协作内容，并…" at bounding box center [784, 475] width 436 height 120
click at [592, 558] on font "下一个" at bounding box center [579, 563] width 26 height 11
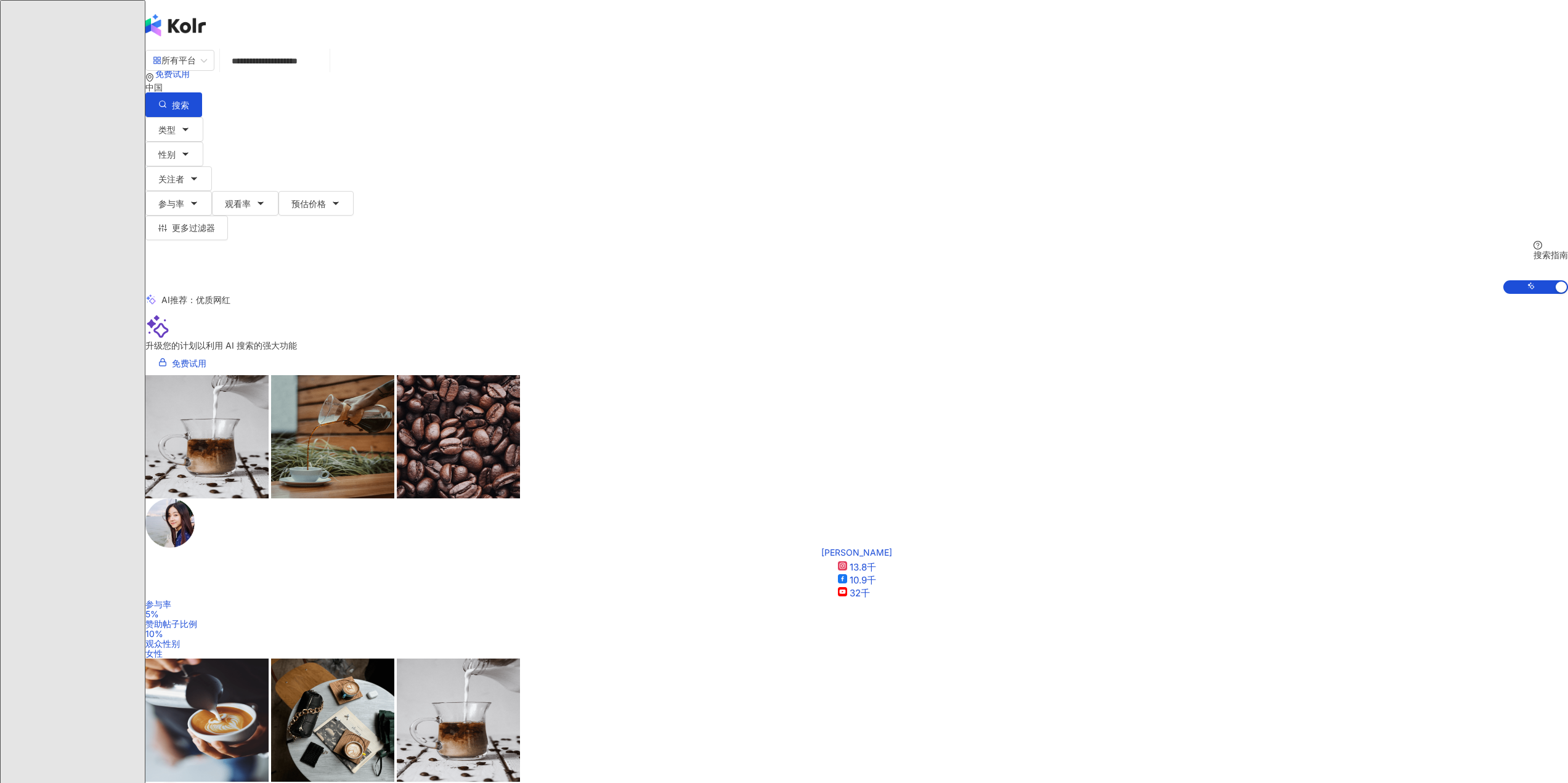
click at [163, 82] on font "中国" at bounding box center [153, 87] width 17 height 11
click at [1430, 72] on span "中国" at bounding box center [1444, 61] width 29 height 20
type input "*"
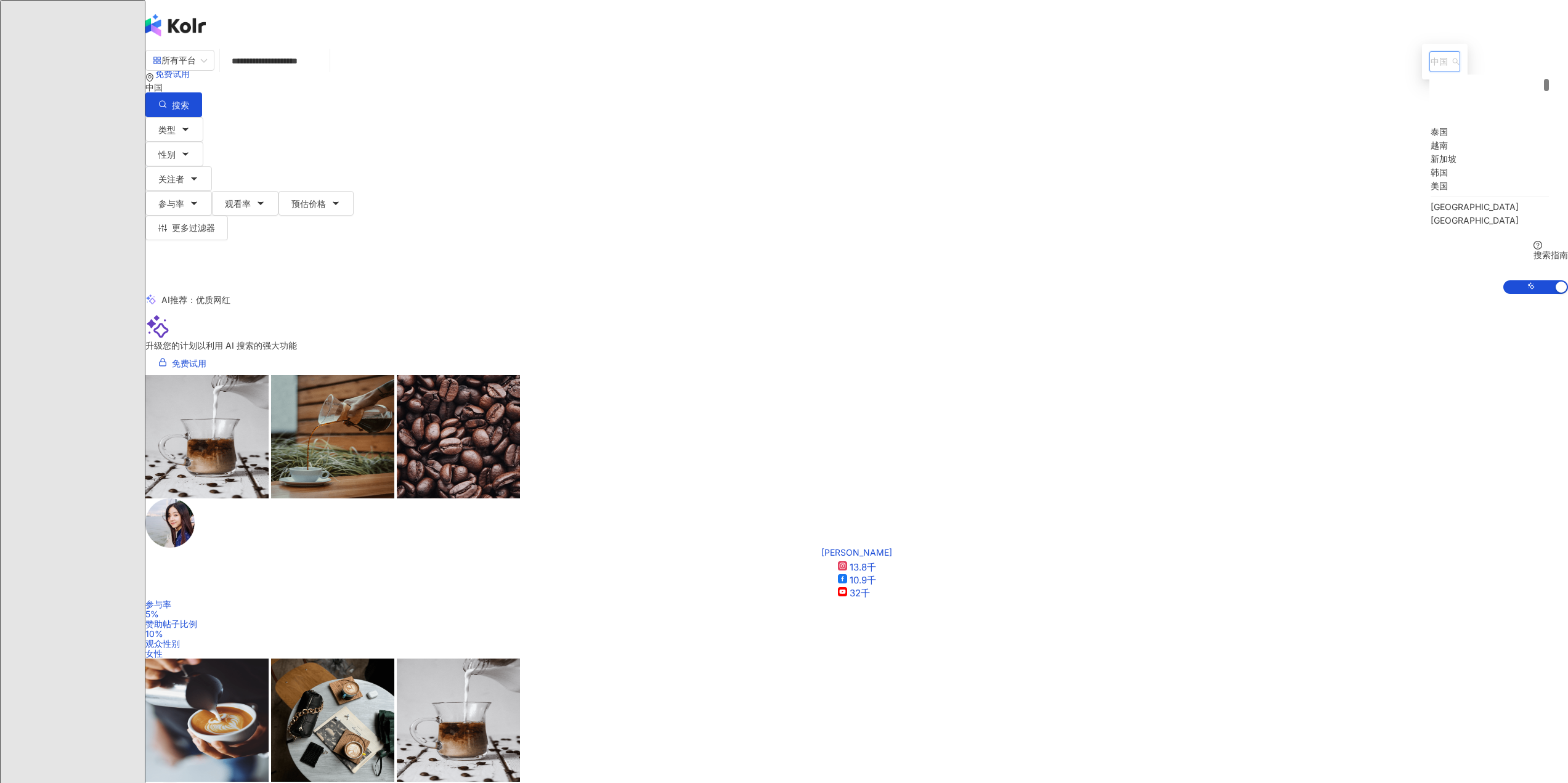
scroll to position [123, 0]
click at [1430, 131] on div "美国" at bounding box center [1439, 124] width 17 height 13
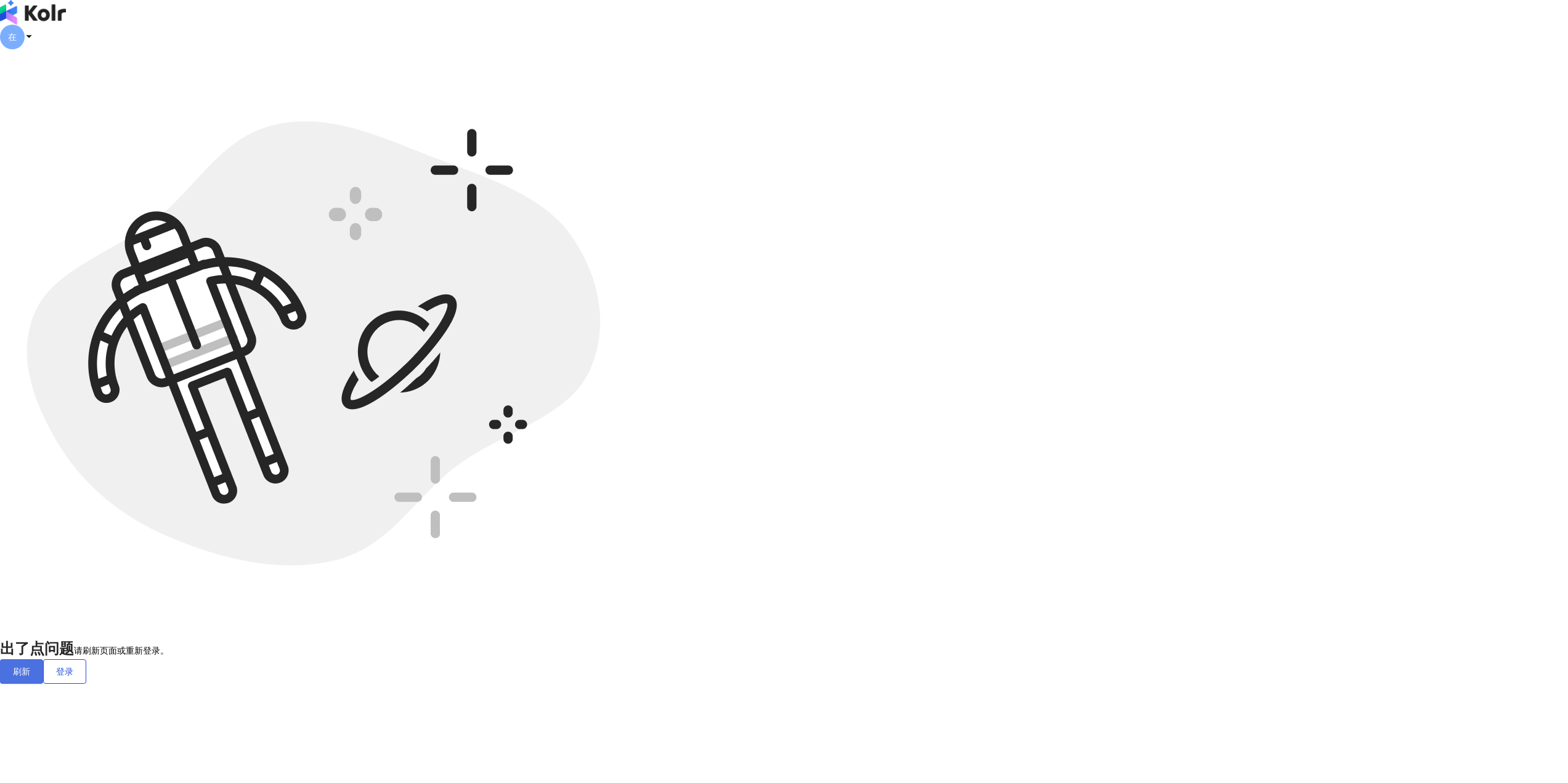
click at [30, 666] on font "刷新" at bounding box center [21, 671] width 17 height 11
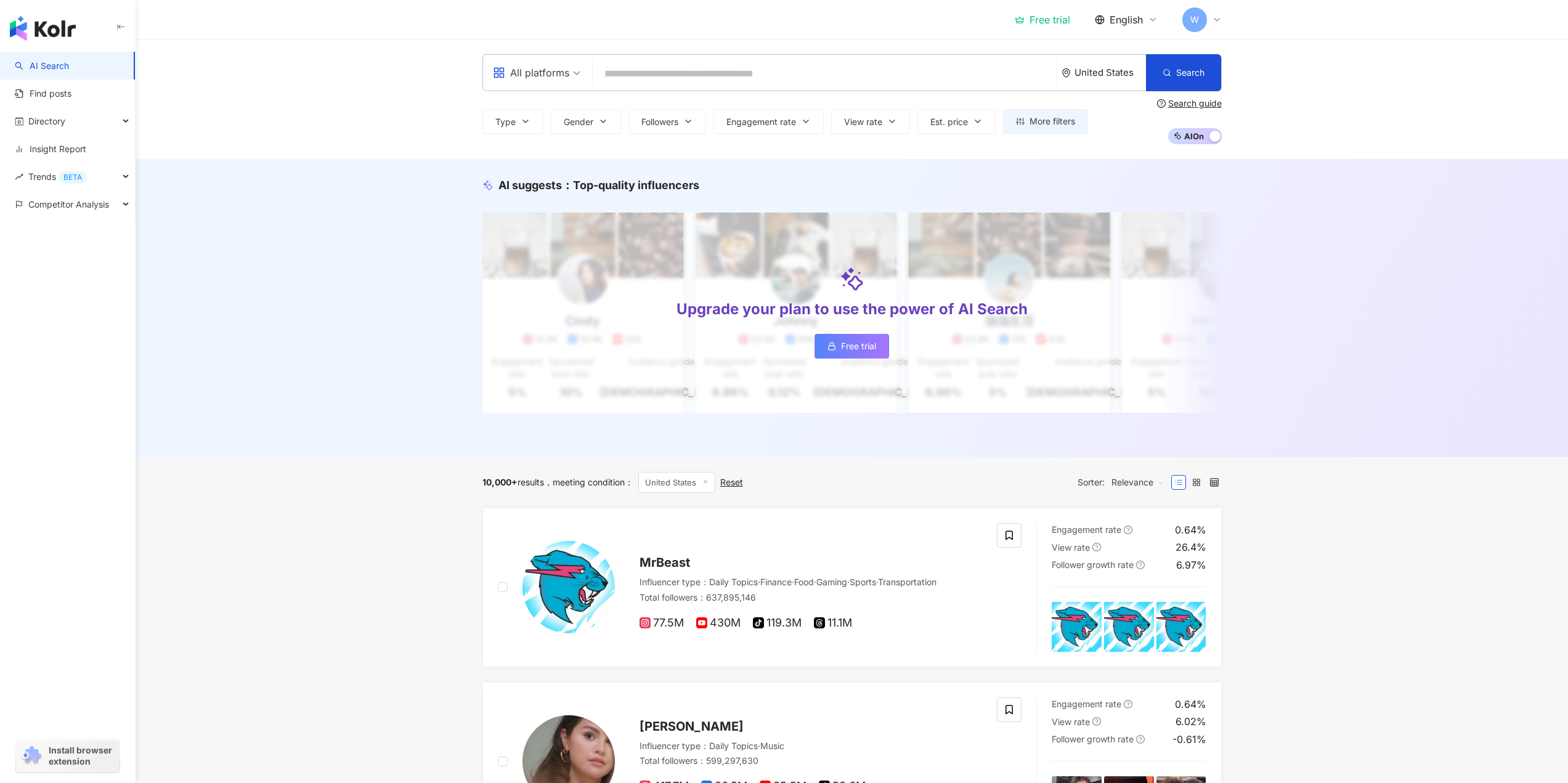
click at [1046, 22] on div "Free trial" at bounding box center [1042, 19] width 55 height 12
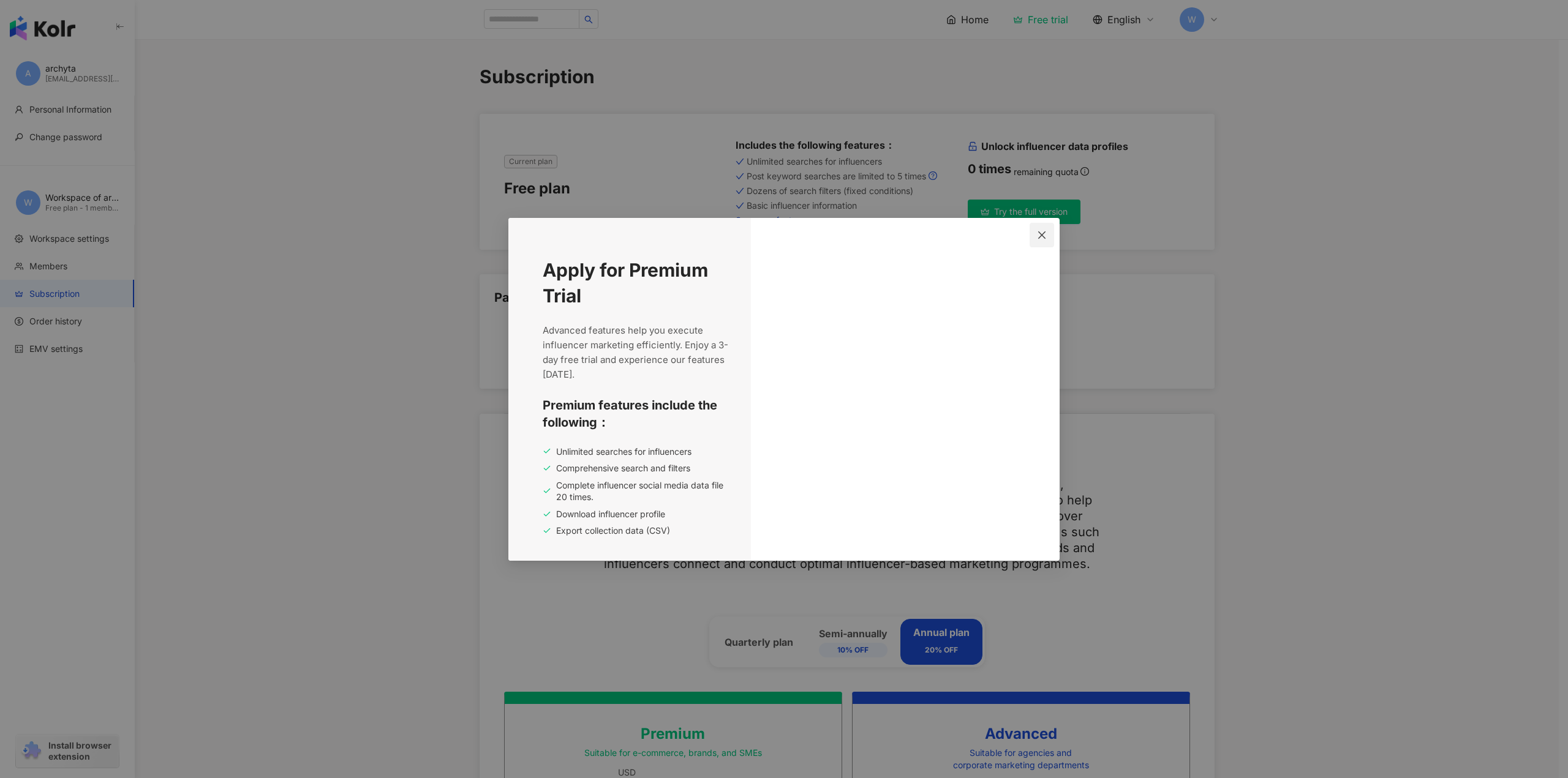
click at [1044, 236] on icon "close" at bounding box center [1042, 235] width 10 height 10
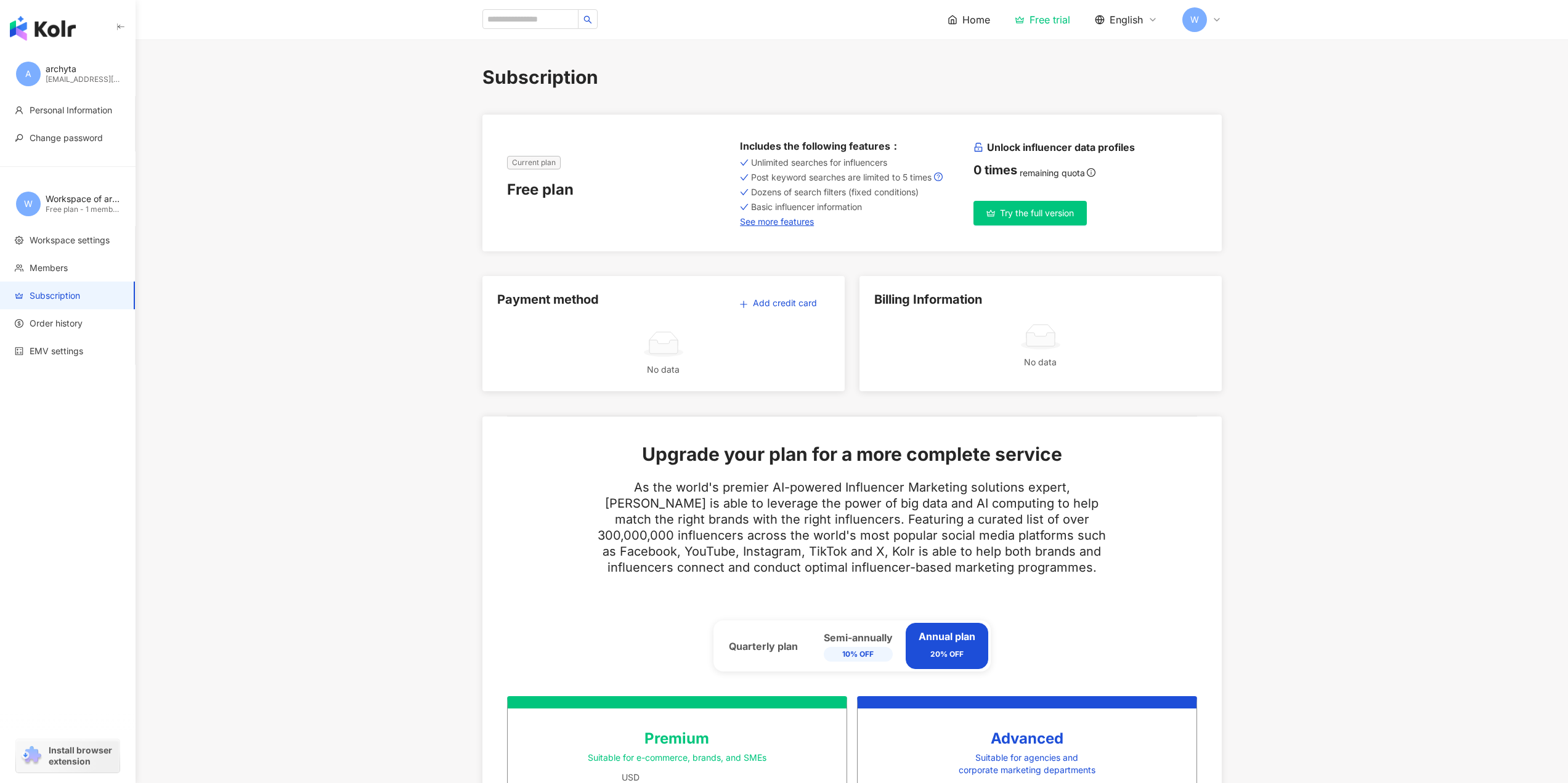
click at [492, 8] on div "Home Free trial English W" at bounding box center [852, 20] width 739 height 39
click at [507, 21] on input "search" at bounding box center [530, 19] width 96 height 20
click at [598, 18] on button "button" at bounding box center [588, 19] width 20 height 20
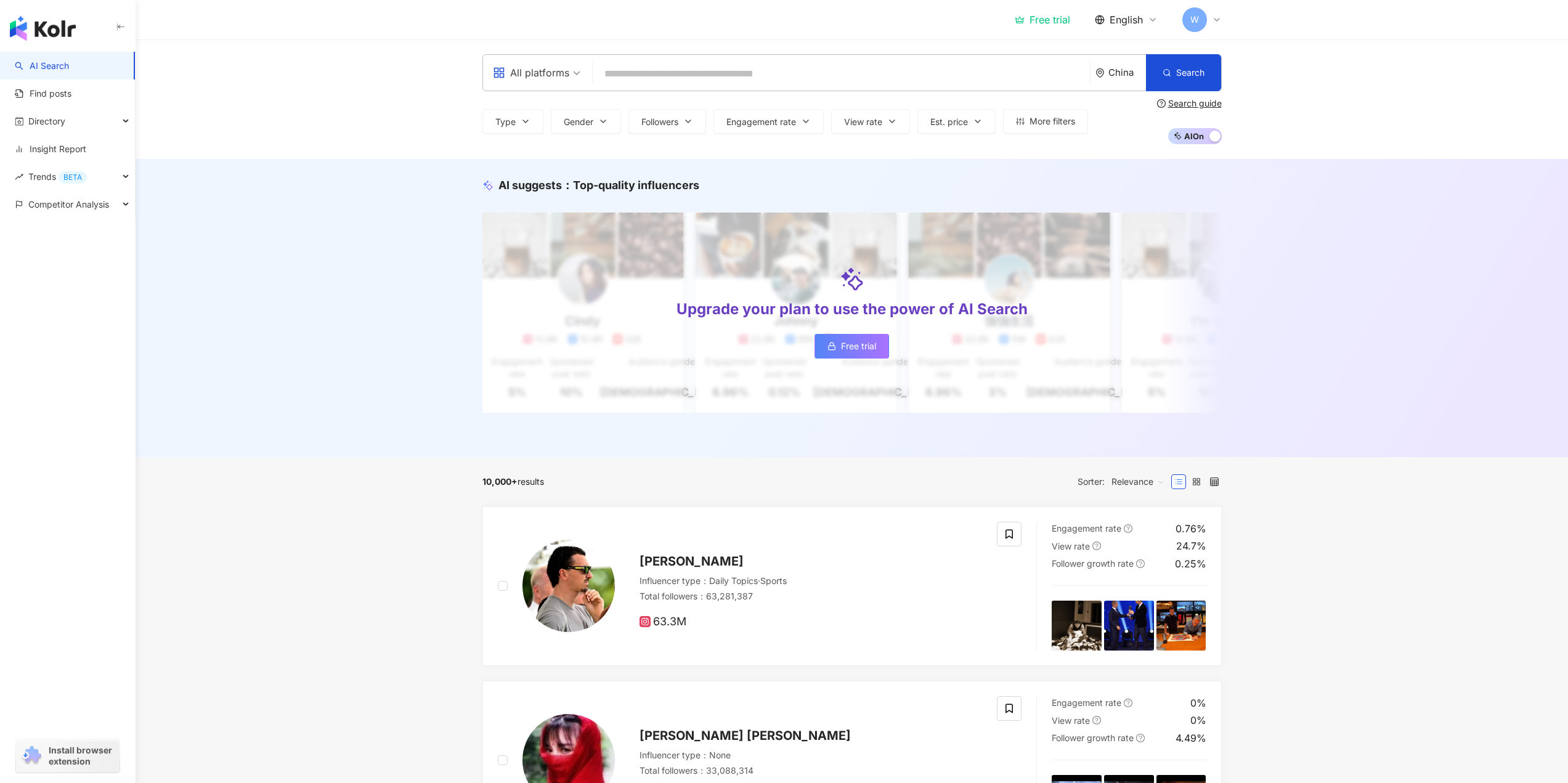
click at [558, 79] on div "All platforms" at bounding box center [531, 72] width 77 height 20
click at [633, 77] on input "search" at bounding box center [841, 74] width 487 height 23
click at [594, 128] on button "Gender" at bounding box center [586, 121] width 70 height 25
click at [637, 124] on button "Followers" at bounding box center [667, 121] width 77 height 25
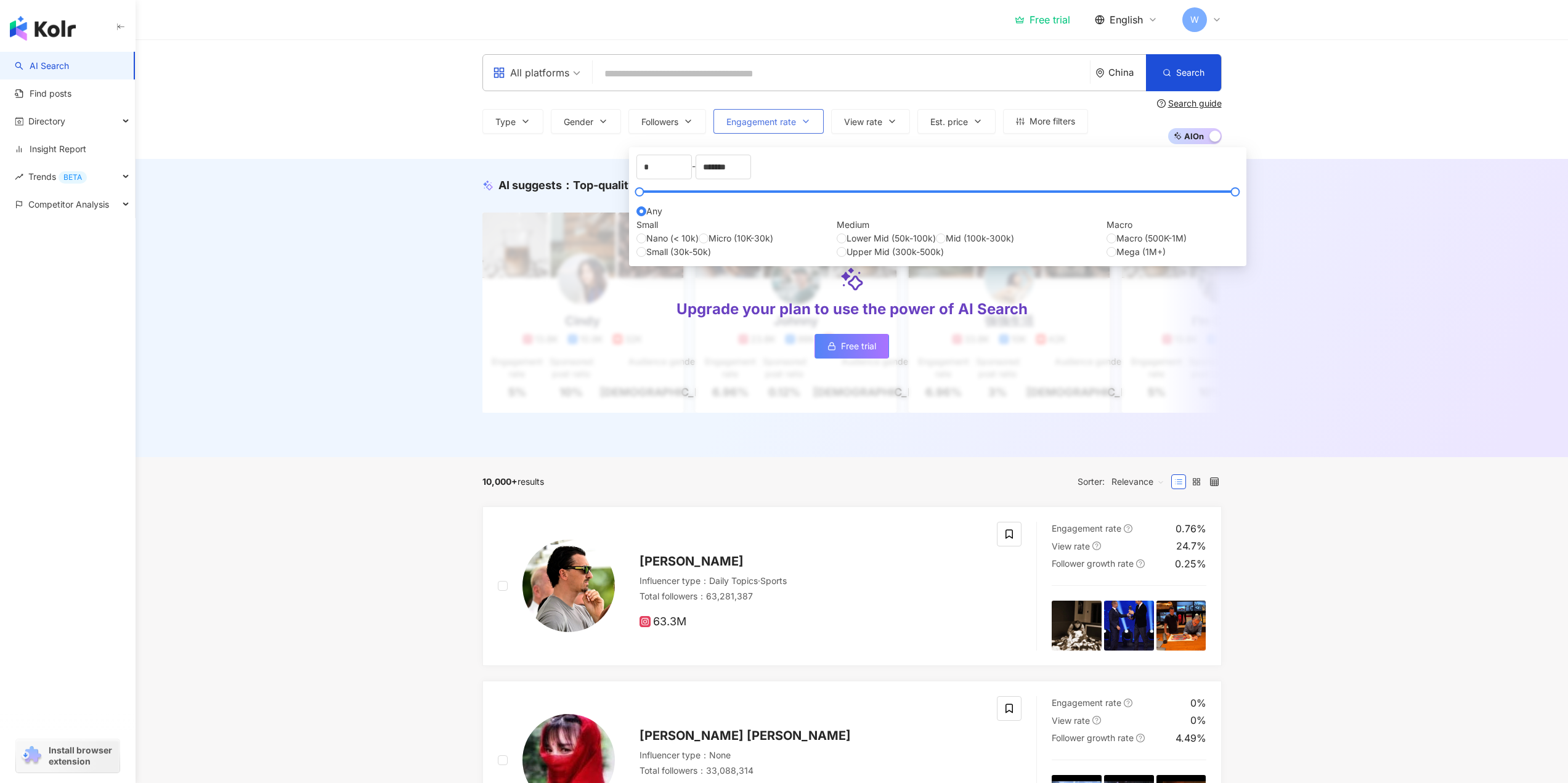
click at [740, 115] on button "Engagement rate" at bounding box center [769, 121] width 110 height 25
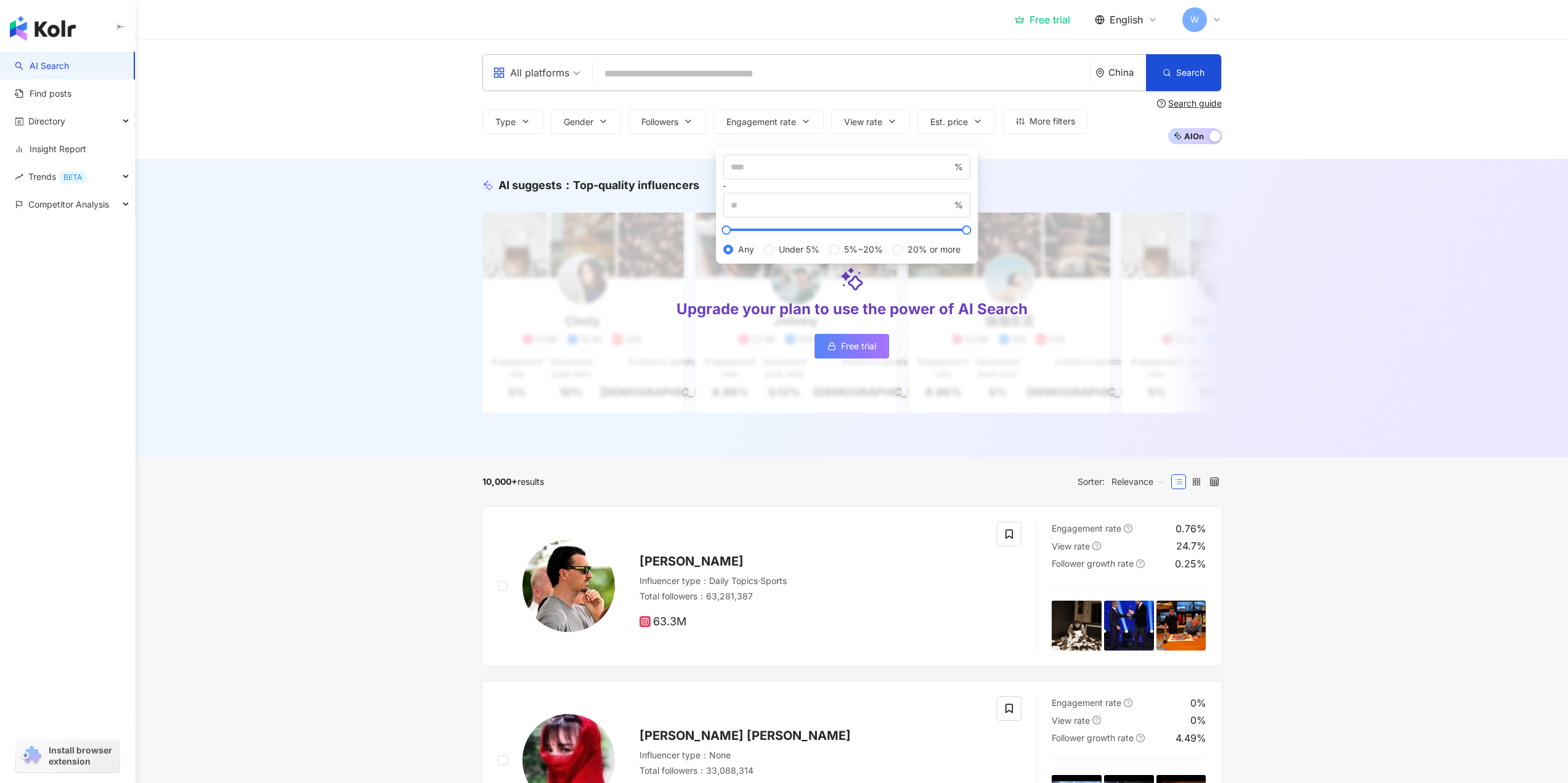
click at [402, 160] on div "AI suggests ： Top-quality influencers Upgrade your plan to use the power of AI …" at bounding box center [852, 308] width 1432 height 298
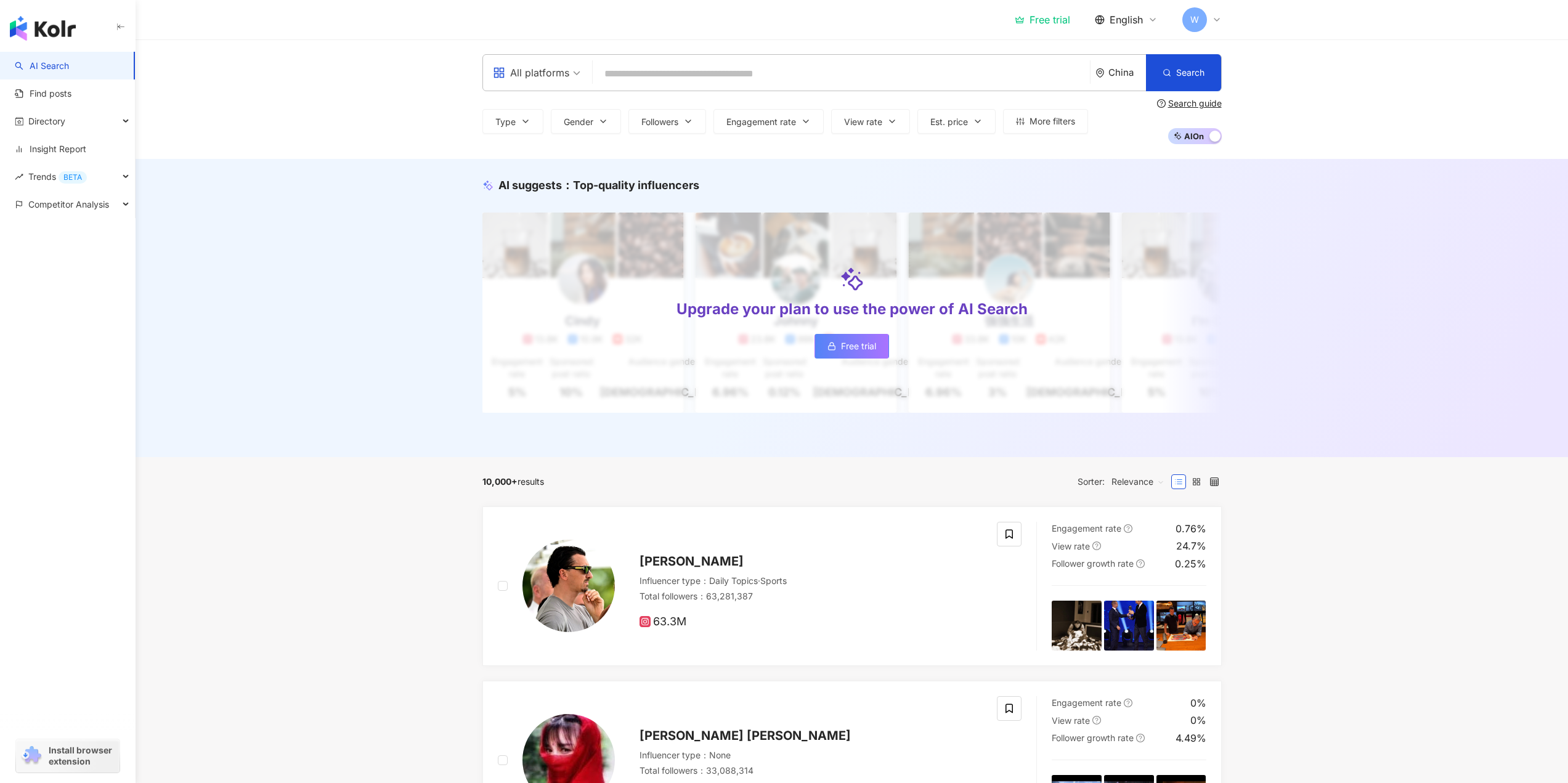
drag, startPoint x: 370, startPoint y: 152, endPoint x: 536, endPoint y: 77, distance: 182.2
click at [536, 77] on div "All platforms" at bounding box center [531, 72] width 77 height 20
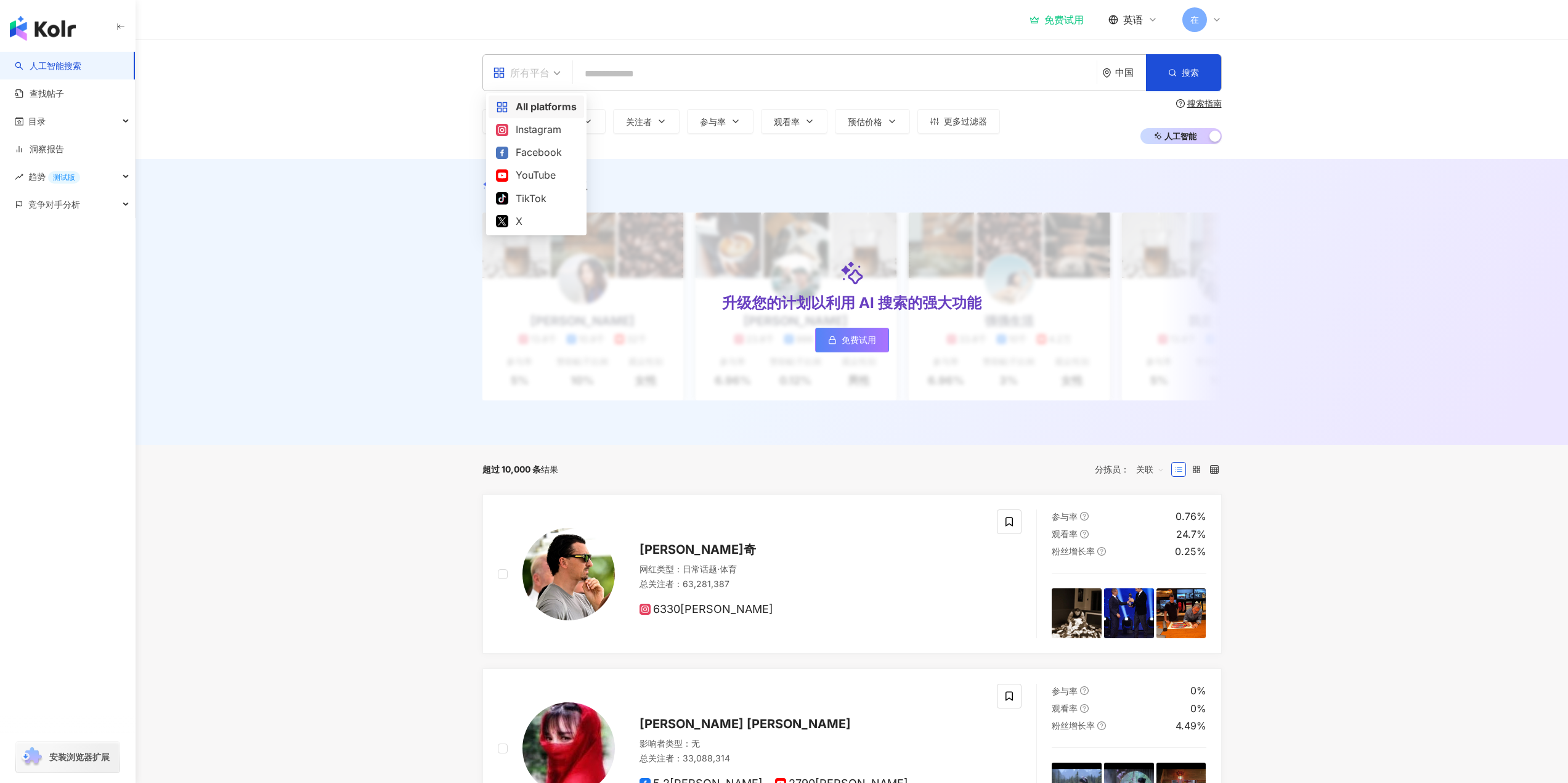
click at [525, 72] on font "所有平台" at bounding box center [530, 72] width 39 height 12
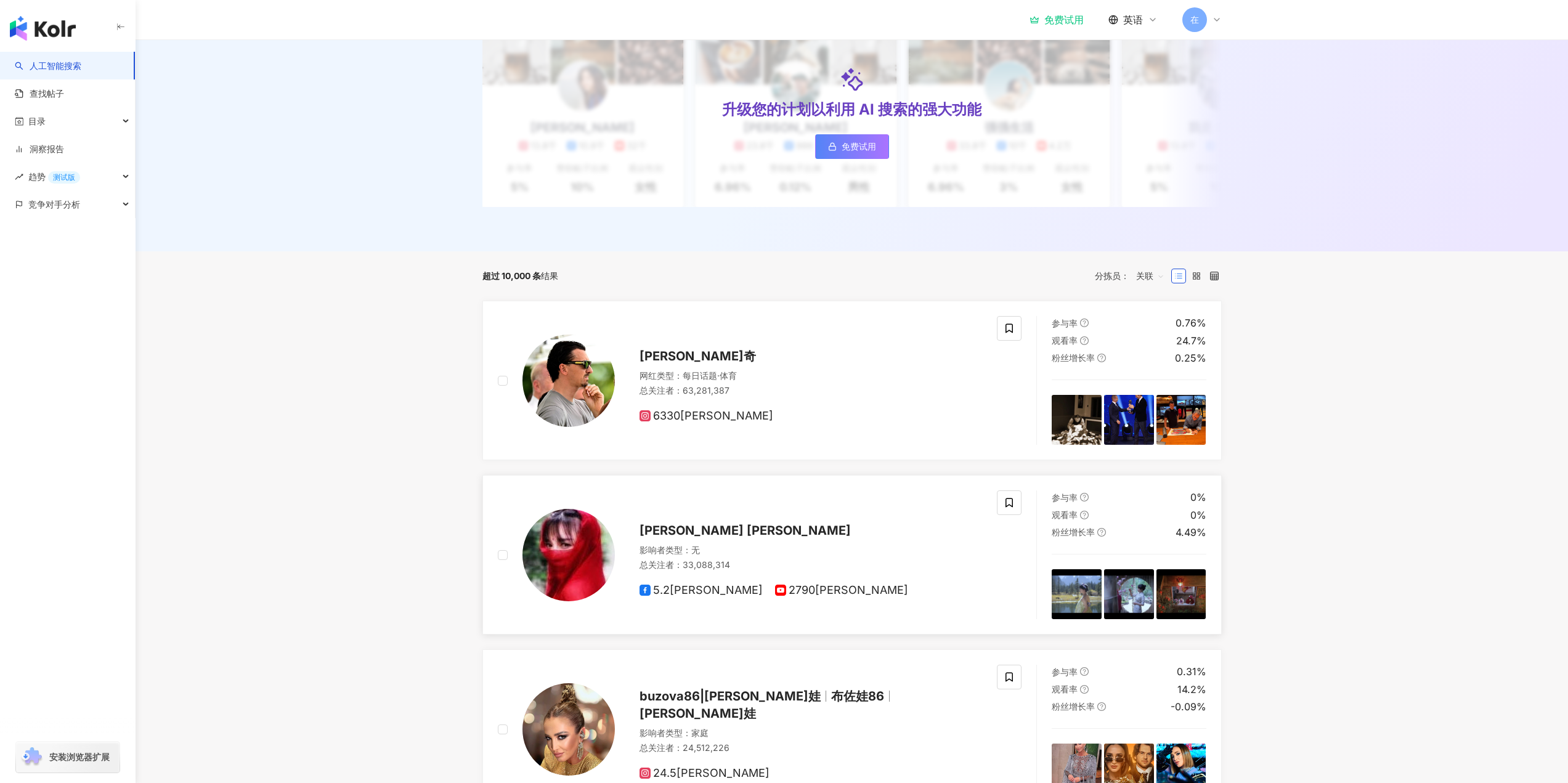
scroll to position [269, 0]
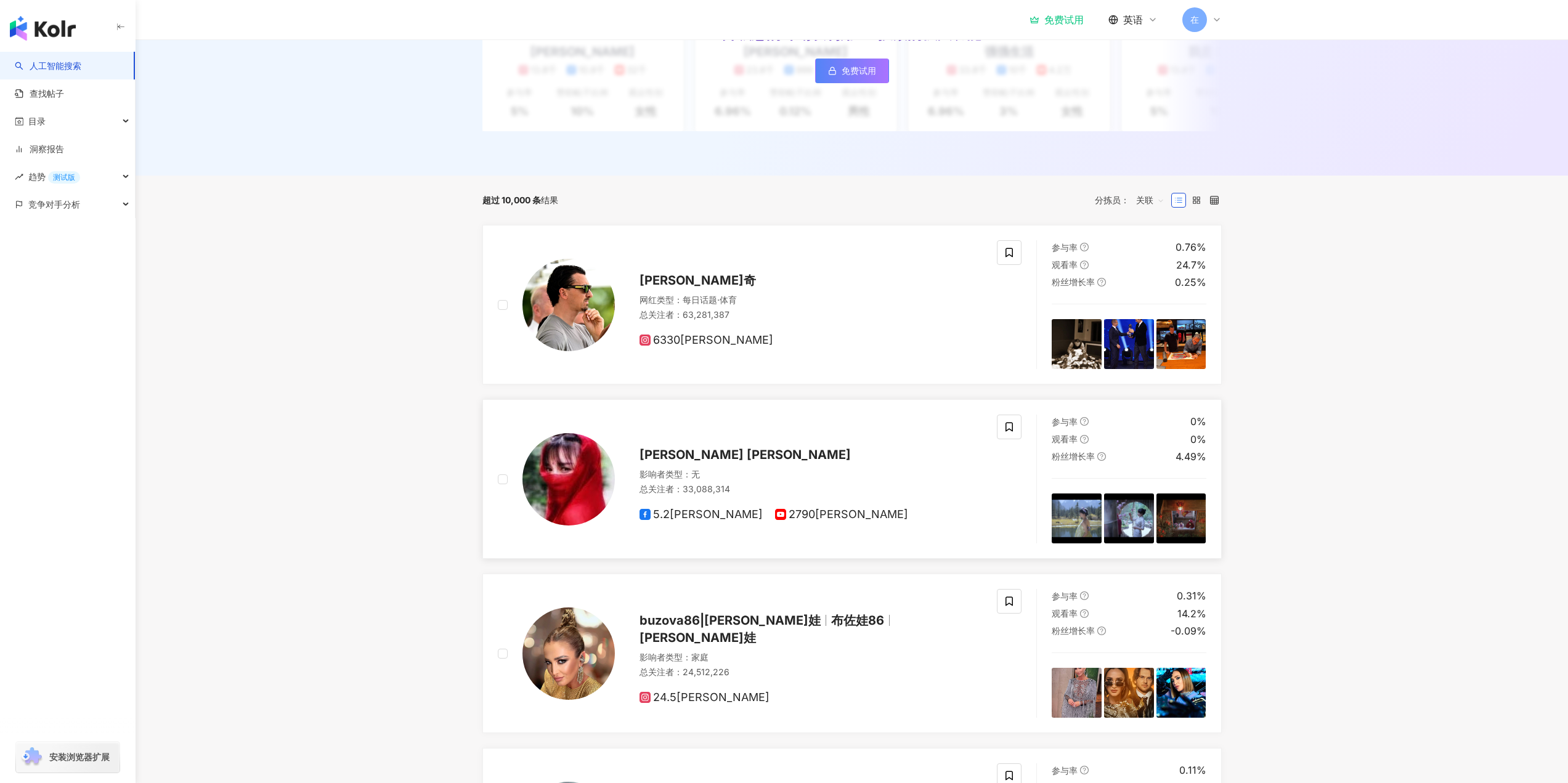
click at [905, 463] on div "[PERSON_NAME] [PERSON_NAME]" at bounding box center [811, 455] width 343 height 17
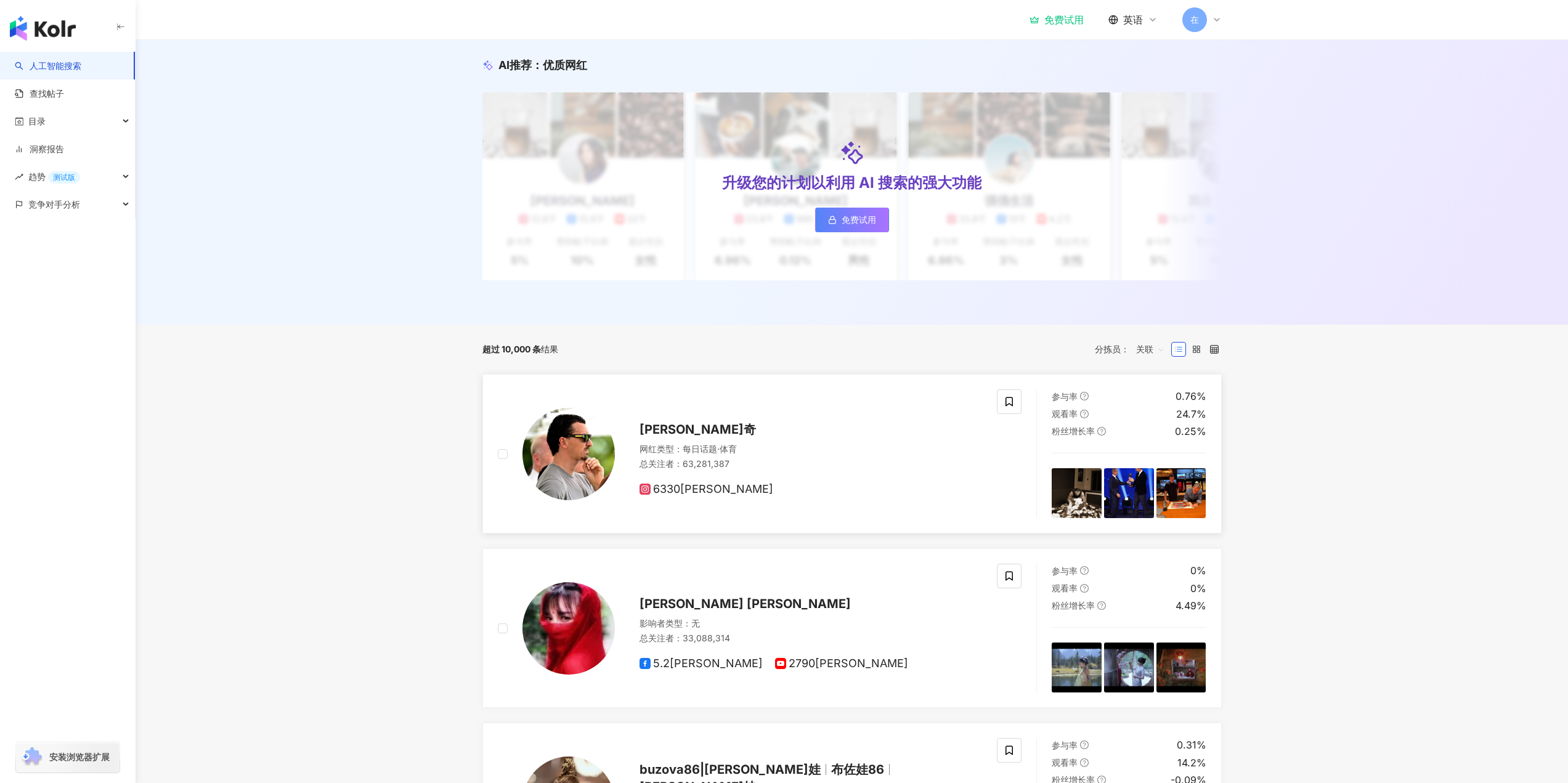
scroll to position [0, 0]
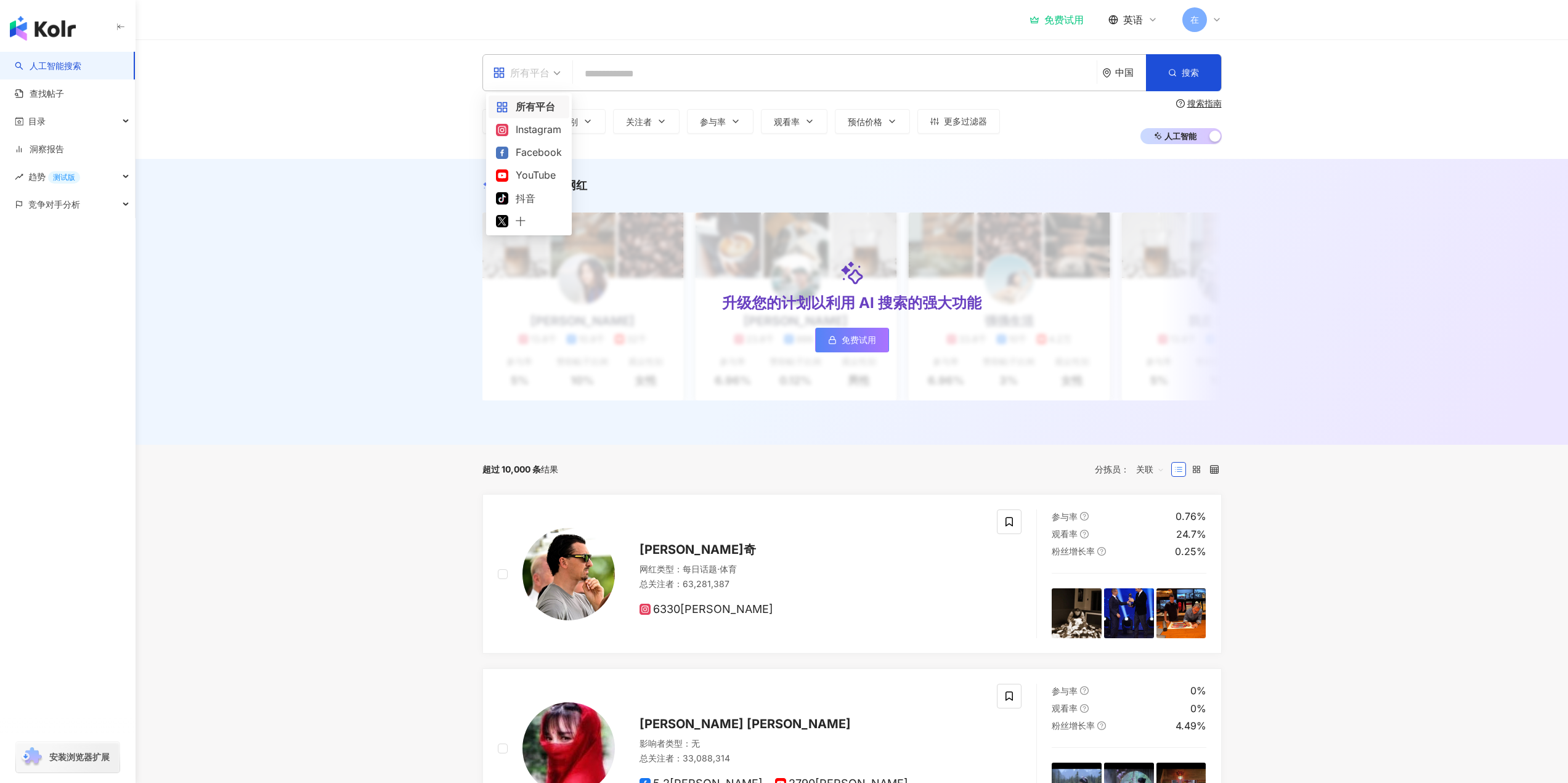
click at [534, 76] on font "所有平台" at bounding box center [530, 72] width 39 height 12
